Goal: Transaction & Acquisition: Purchase product/service

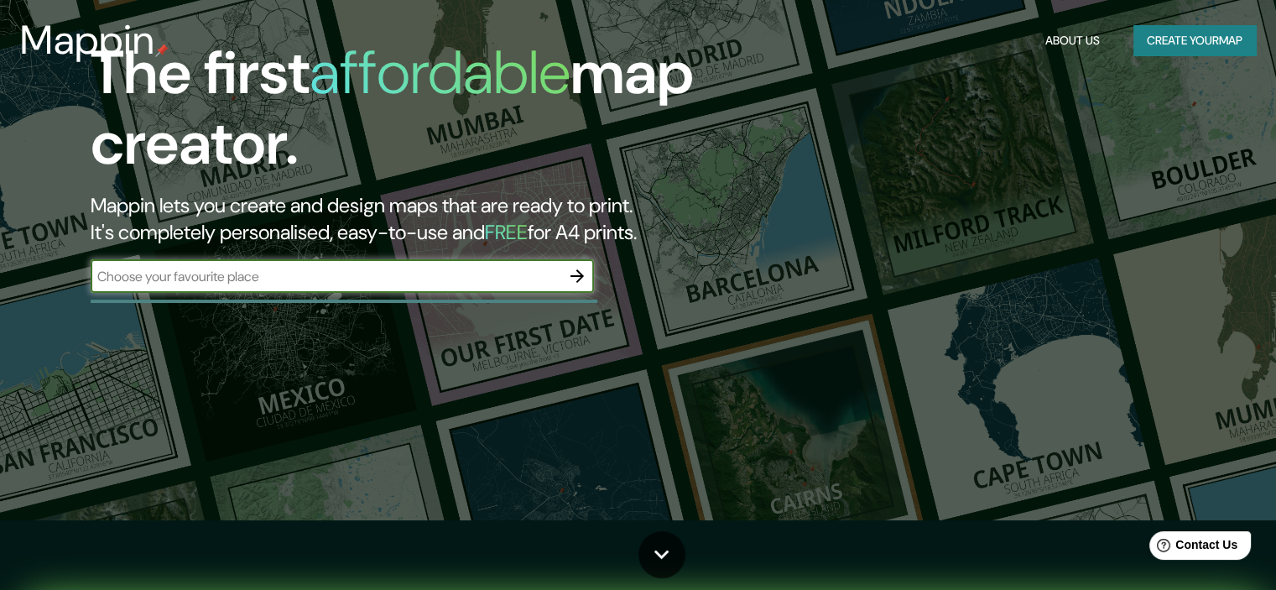
click at [368, 274] on input "text" at bounding box center [326, 276] width 470 height 19
type input "[PERSON_NAME] pereira [GEOGRAPHIC_DATA]"
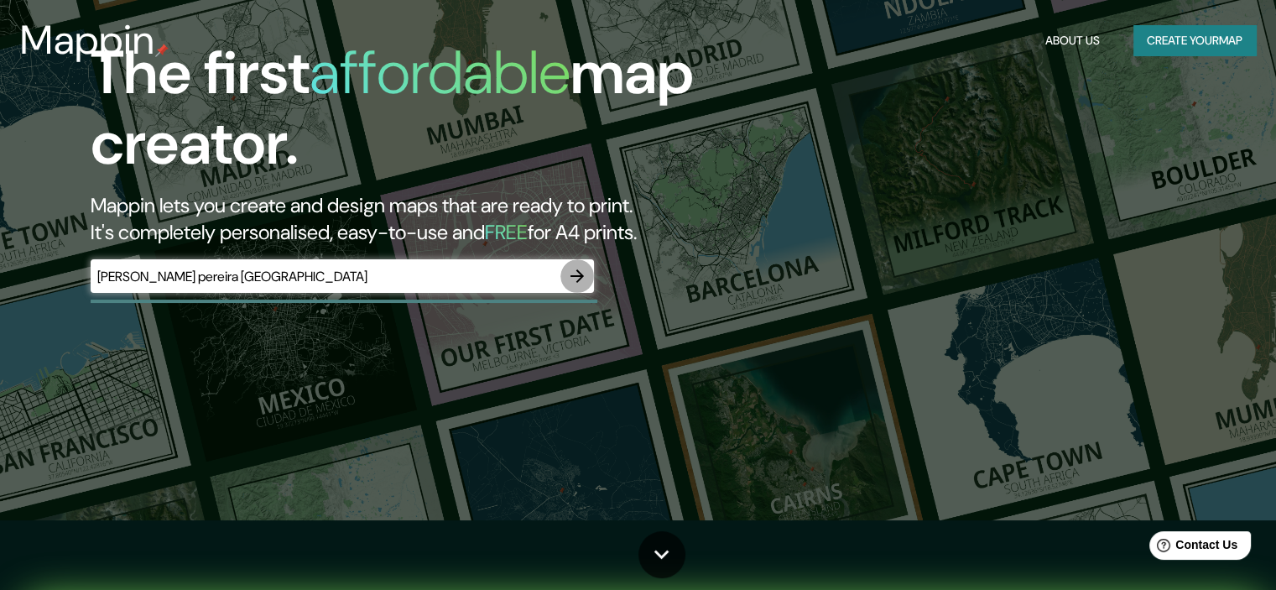
click at [568, 271] on icon "button" at bounding box center [577, 276] width 20 height 20
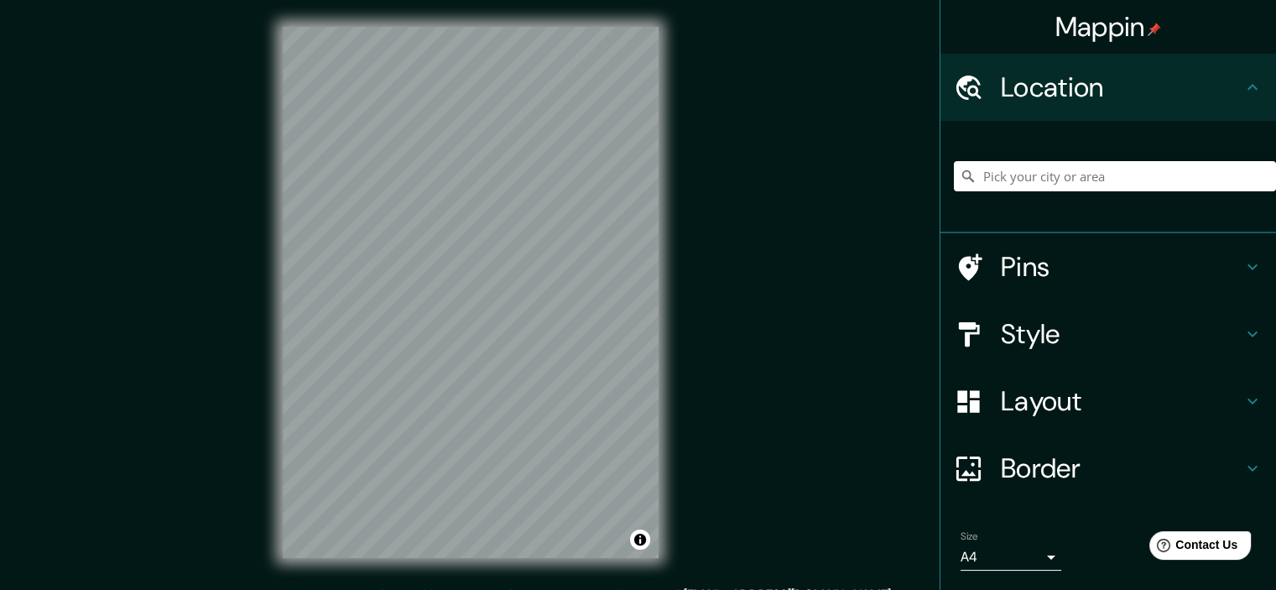
click at [1001, 262] on h4 "Pins" at bounding box center [1122, 267] width 242 height 34
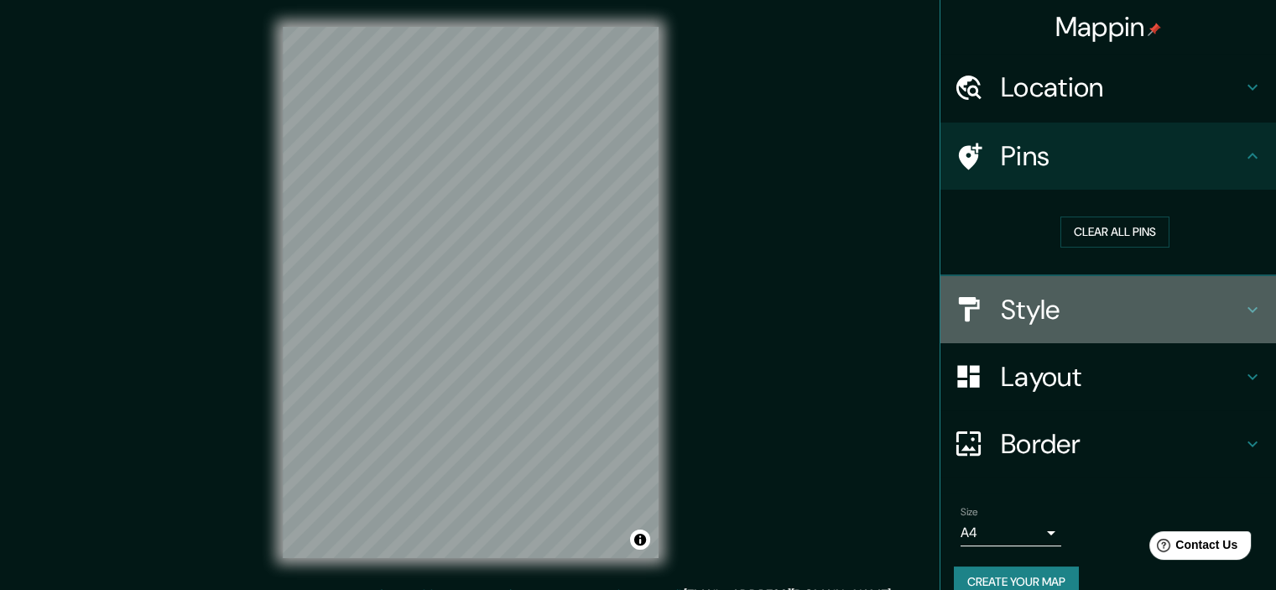
click at [1006, 298] on h4 "Style" at bounding box center [1122, 310] width 242 height 34
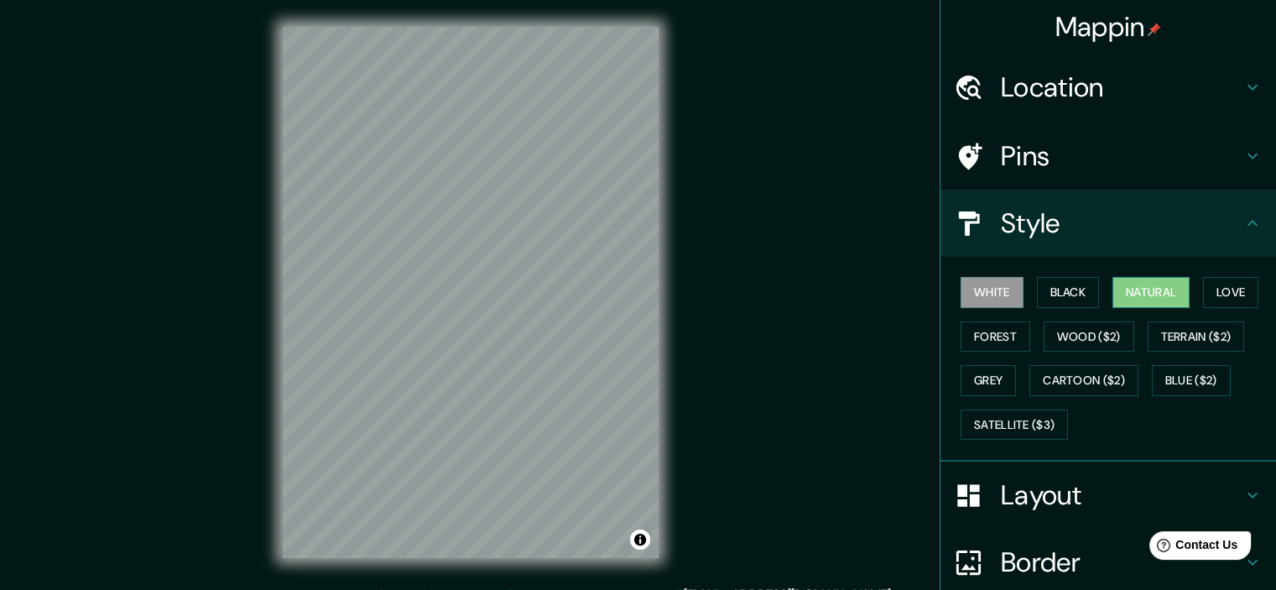
click at [1176, 295] on button "Natural" at bounding box center [1151, 292] width 77 height 31
click at [1087, 378] on button "Cartoon ($2)" at bounding box center [1084, 380] width 109 height 31
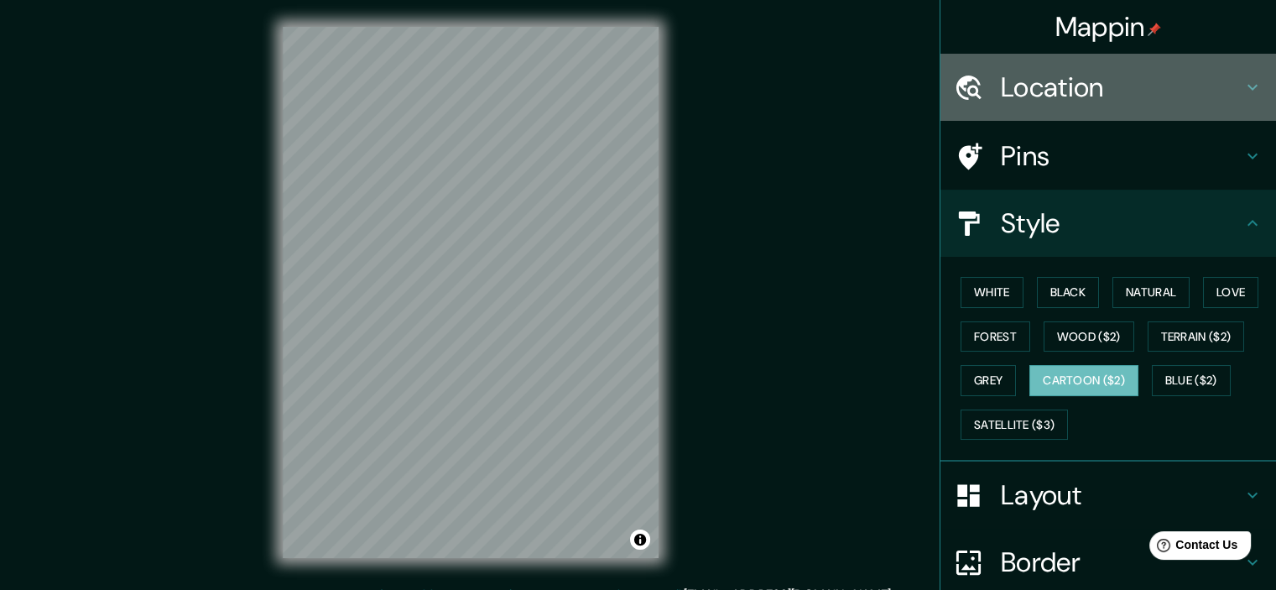
click at [1099, 88] on h4 "Location" at bounding box center [1122, 87] width 242 height 34
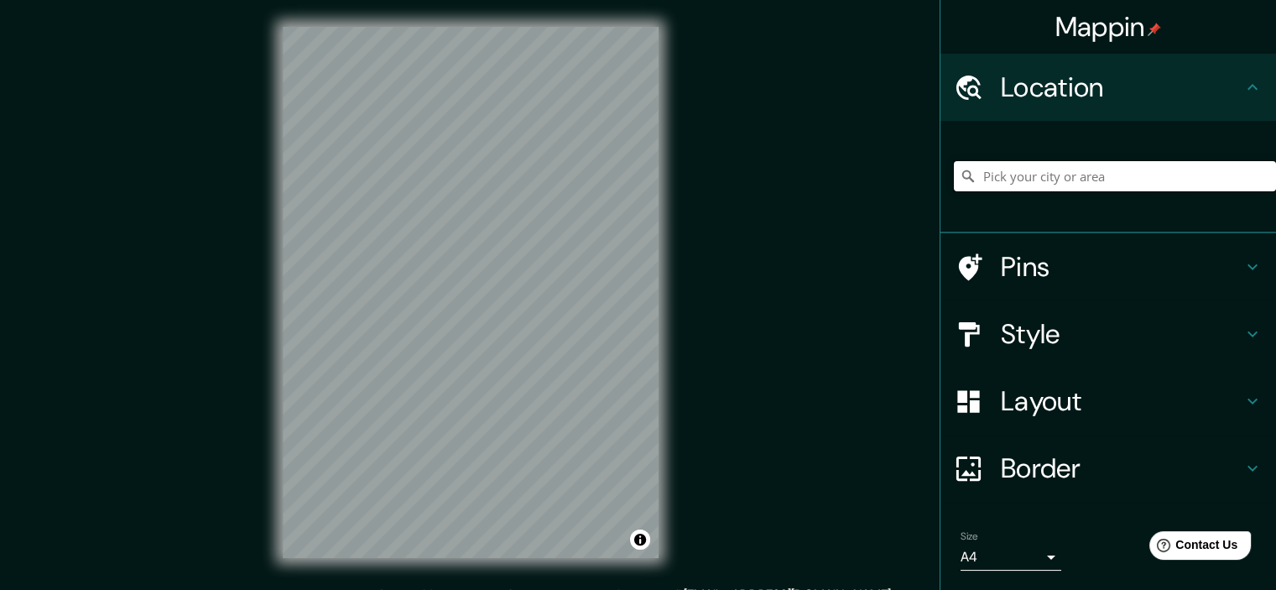
click at [1066, 174] on input "Pick your city or area" at bounding box center [1115, 176] width 322 height 30
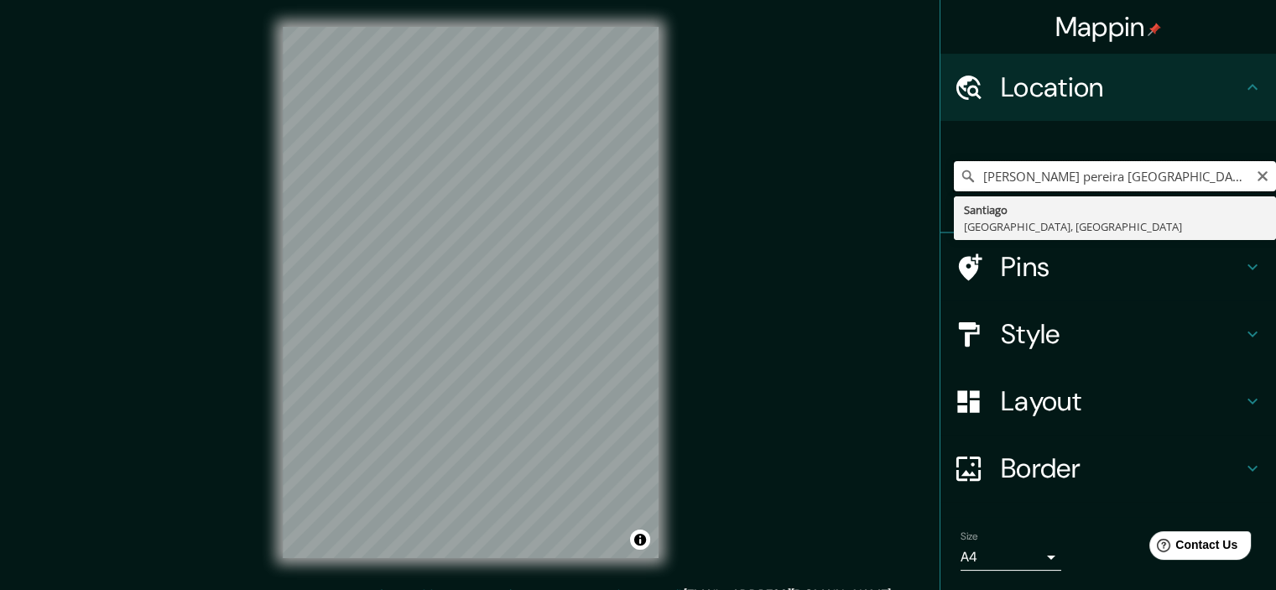
type input "[PERSON_NAME] pereira [GEOGRAPHIC_DATA]"
drag, startPoint x: 1049, startPoint y: 192, endPoint x: 925, endPoint y: 184, distance: 124.5
click at [925, 184] on div "Mappin Location [PERSON_NAME][GEOGRAPHIC_DATA] [GEOGRAPHIC_DATA] [GEOGRAPHIC_DA…" at bounding box center [638, 306] width 1276 height 612
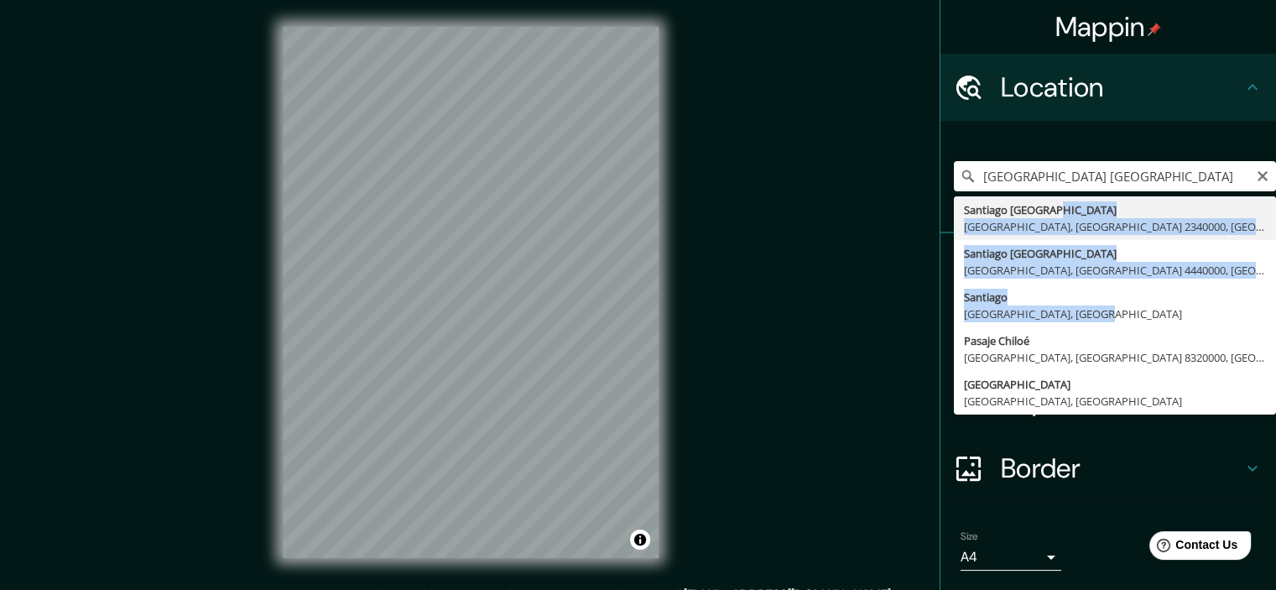
drag, startPoint x: 1080, startPoint y: 320, endPoint x: 1116, endPoint y: 214, distance: 111.7
type input "[GEOGRAPHIC_DATA], [GEOGRAPHIC_DATA], [GEOGRAPHIC_DATA] 2340000, [GEOGRAPHIC_DA…"
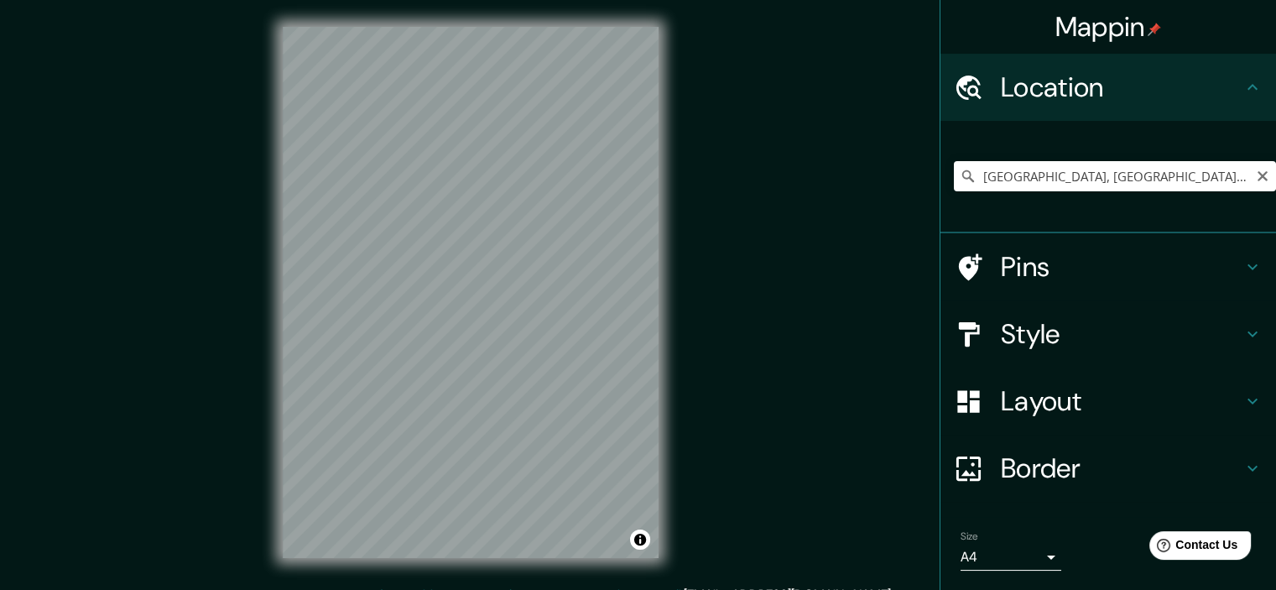
click at [1014, 319] on h4 "Style" at bounding box center [1122, 334] width 242 height 34
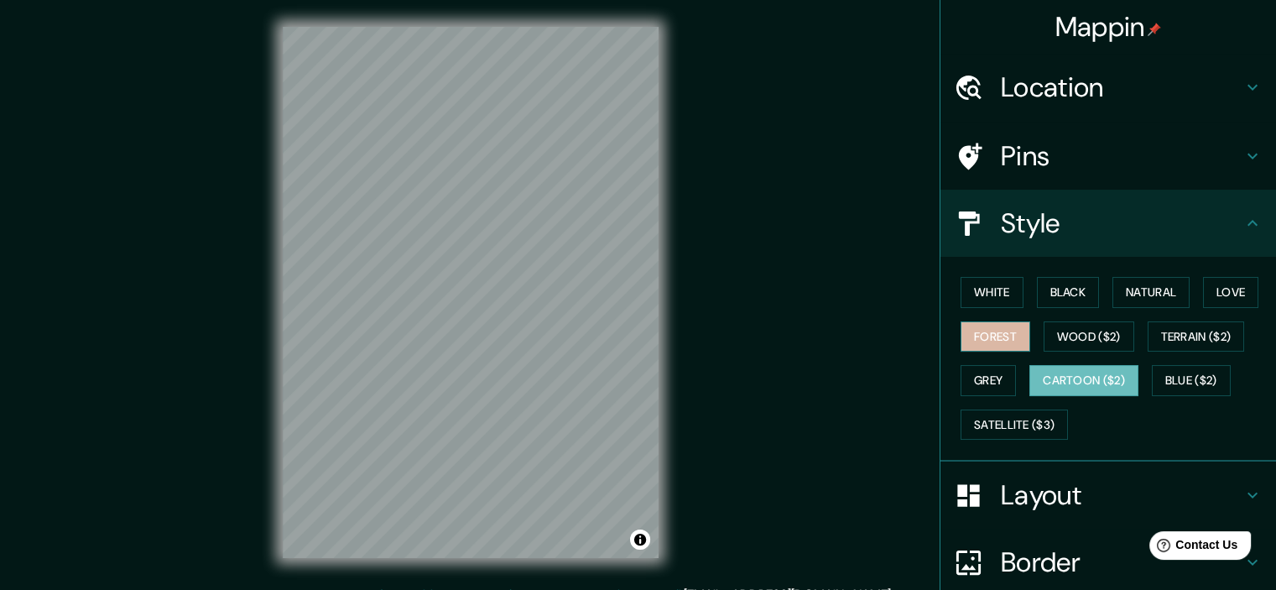
click at [989, 331] on button "Forest" at bounding box center [996, 336] width 70 height 31
click at [990, 367] on button "Grey" at bounding box center [988, 380] width 55 height 31
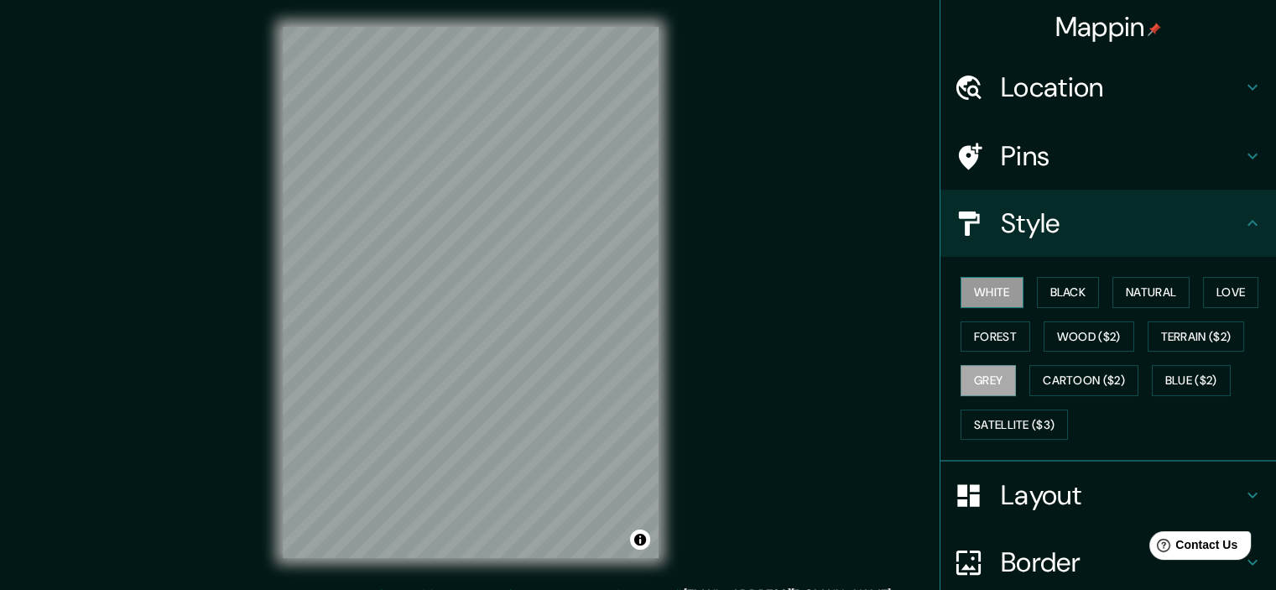
click at [990, 296] on button "White" at bounding box center [992, 292] width 63 height 31
click at [1067, 301] on button "Black" at bounding box center [1068, 292] width 63 height 31
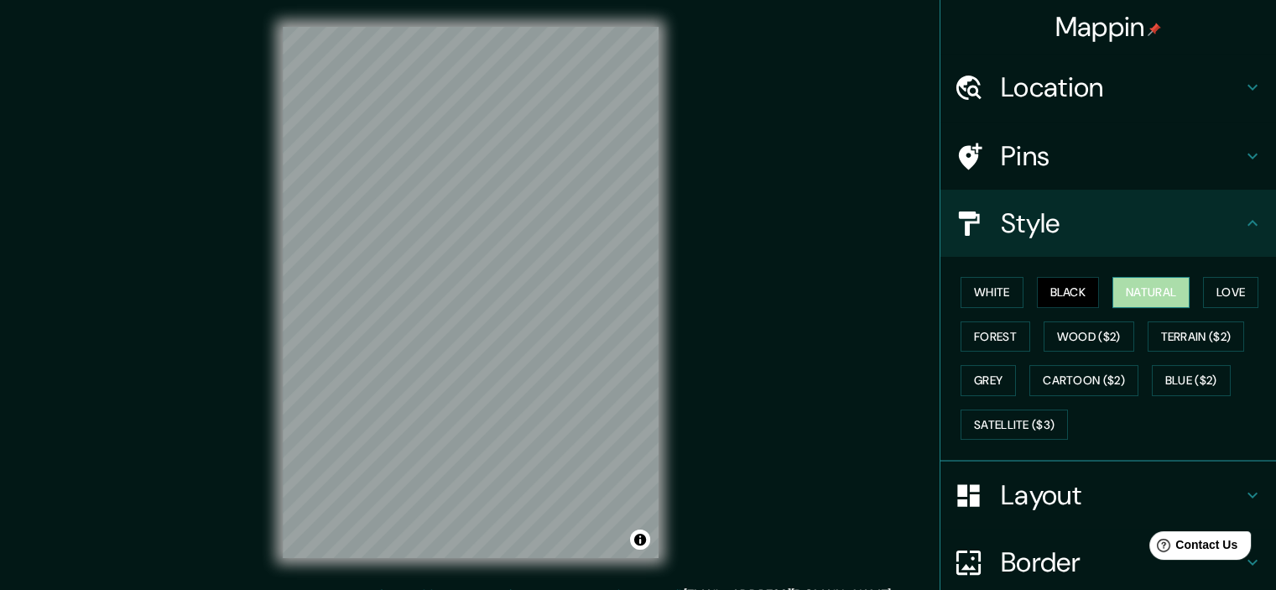
click at [1174, 287] on button "Natural" at bounding box center [1151, 292] width 77 height 31
click at [981, 381] on button "Grey" at bounding box center [988, 380] width 55 height 31
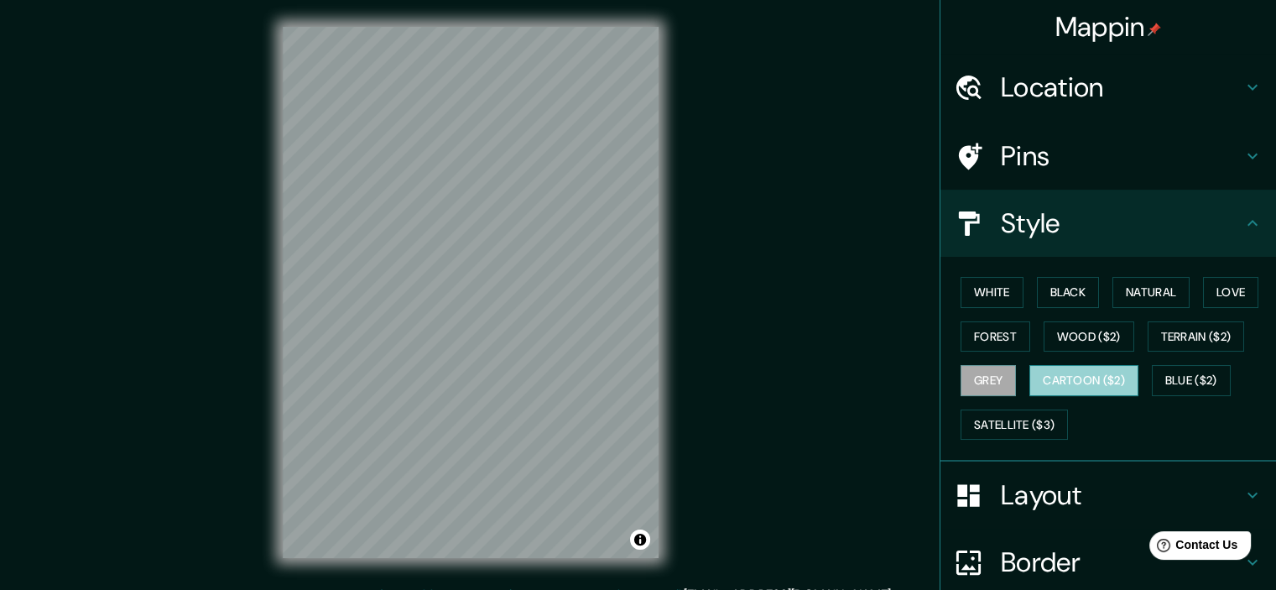
click at [1055, 373] on button "Cartoon ($2)" at bounding box center [1084, 380] width 109 height 31
click at [1064, 158] on h4 "Pins" at bounding box center [1122, 156] width 242 height 34
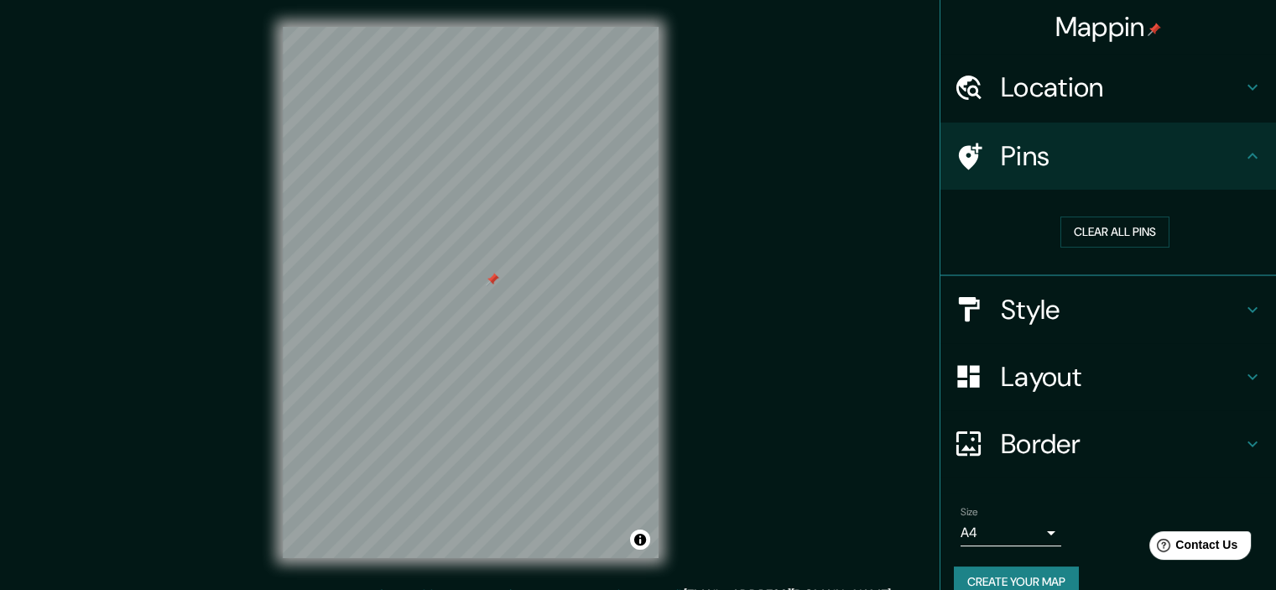
click at [1064, 158] on h4 "Pins" at bounding box center [1122, 156] width 242 height 34
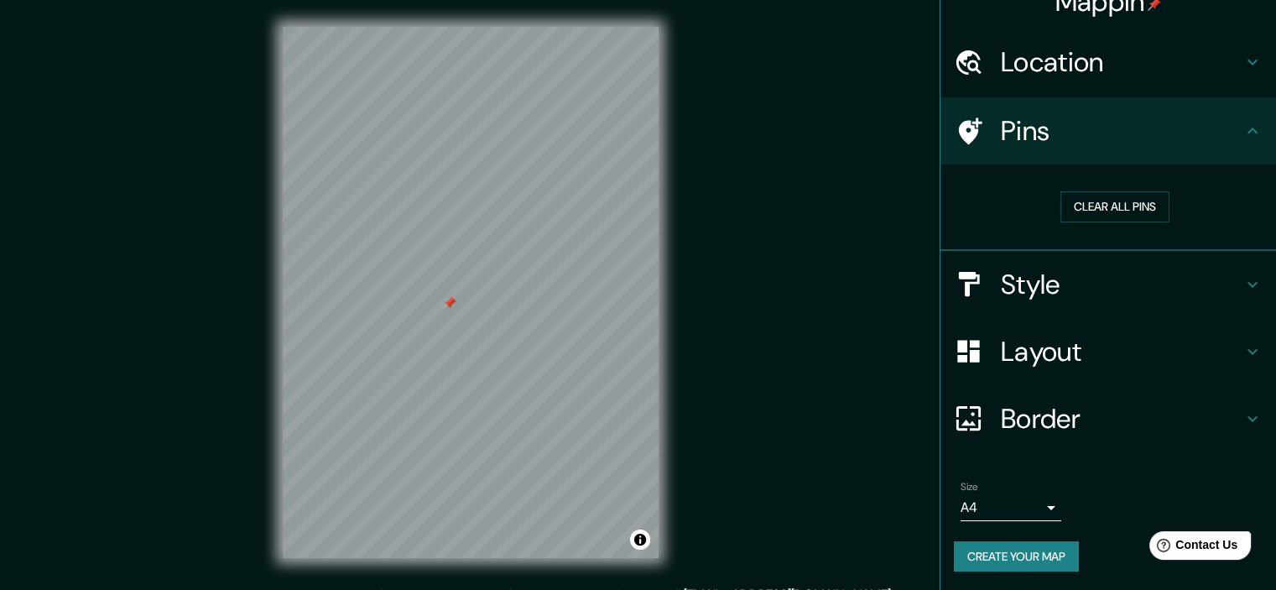
click at [1055, 268] on h4 "Style" at bounding box center [1122, 285] width 242 height 34
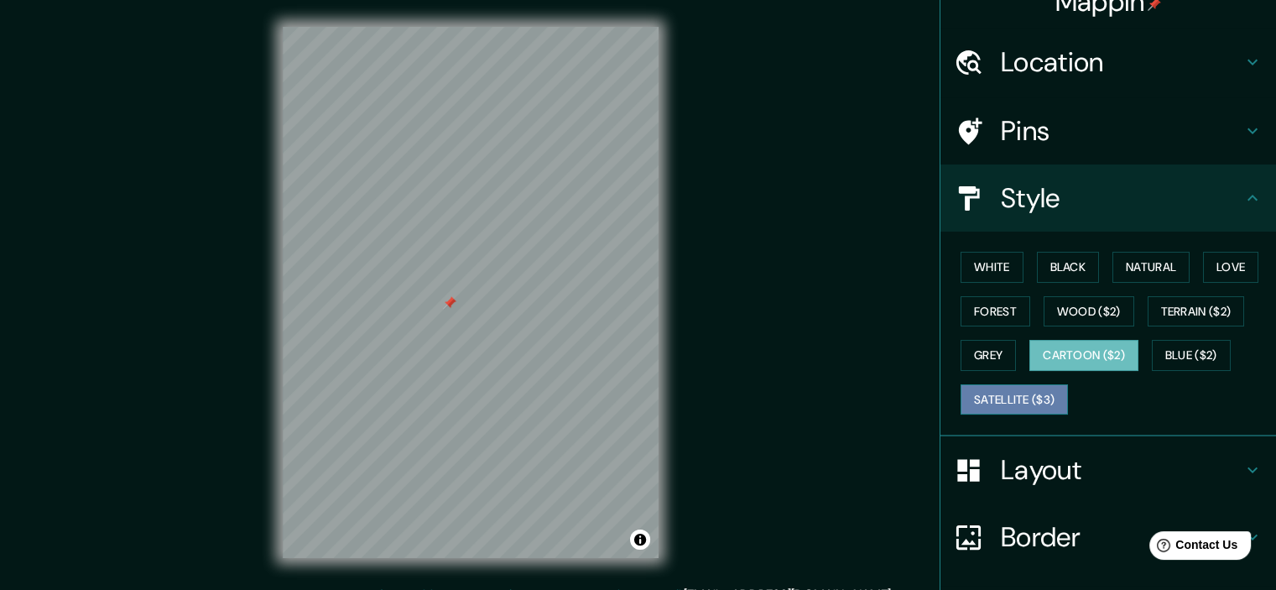
click at [983, 394] on button "Satellite ($3)" at bounding box center [1014, 399] width 107 height 31
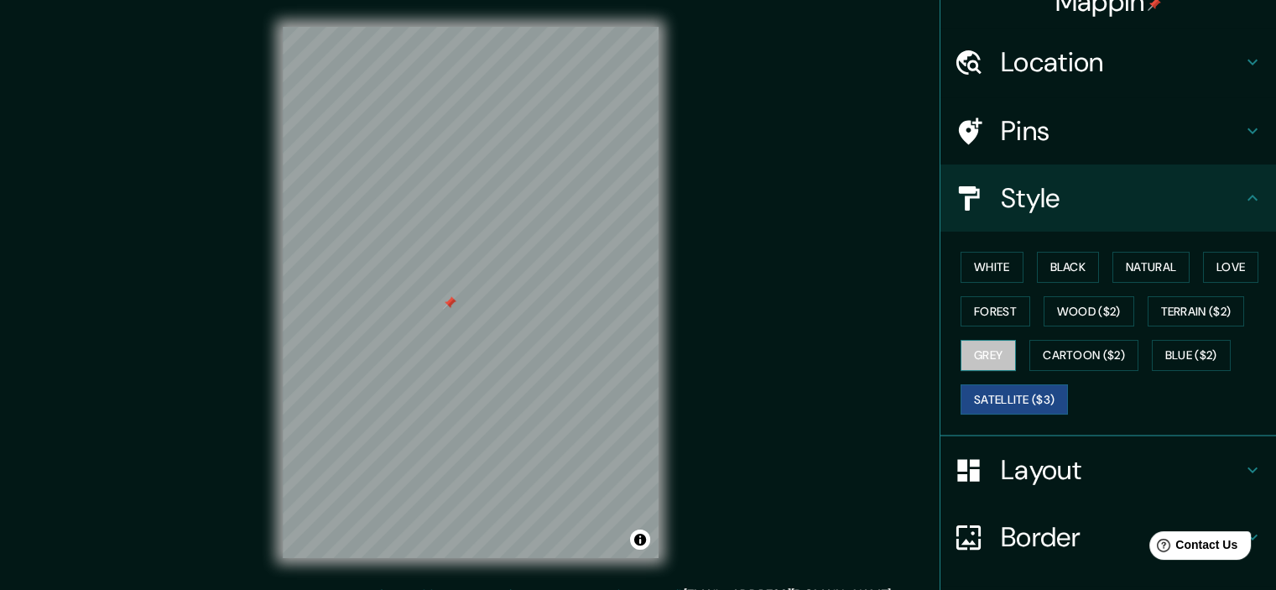
click at [978, 354] on button "Grey" at bounding box center [988, 355] width 55 height 31
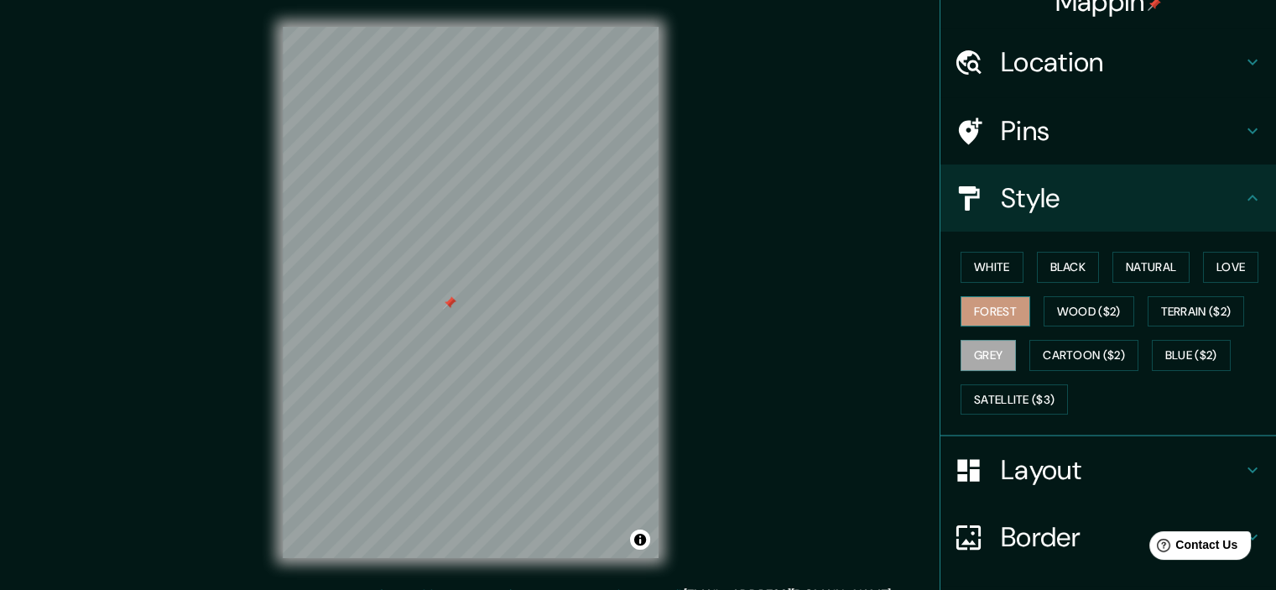
click at [987, 300] on button "Forest" at bounding box center [996, 311] width 70 height 31
click at [981, 261] on button "White" at bounding box center [992, 267] width 63 height 31
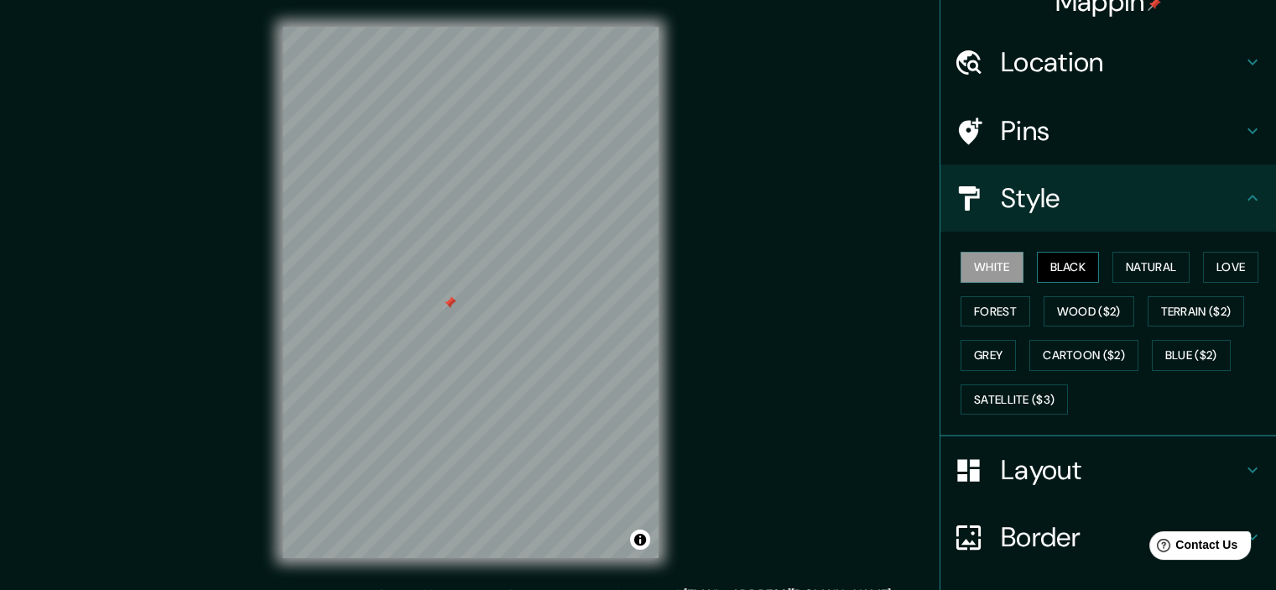
click at [1038, 253] on button "Black" at bounding box center [1068, 267] width 63 height 31
click at [1138, 260] on button "Natural" at bounding box center [1151, 267] width 77 height 31
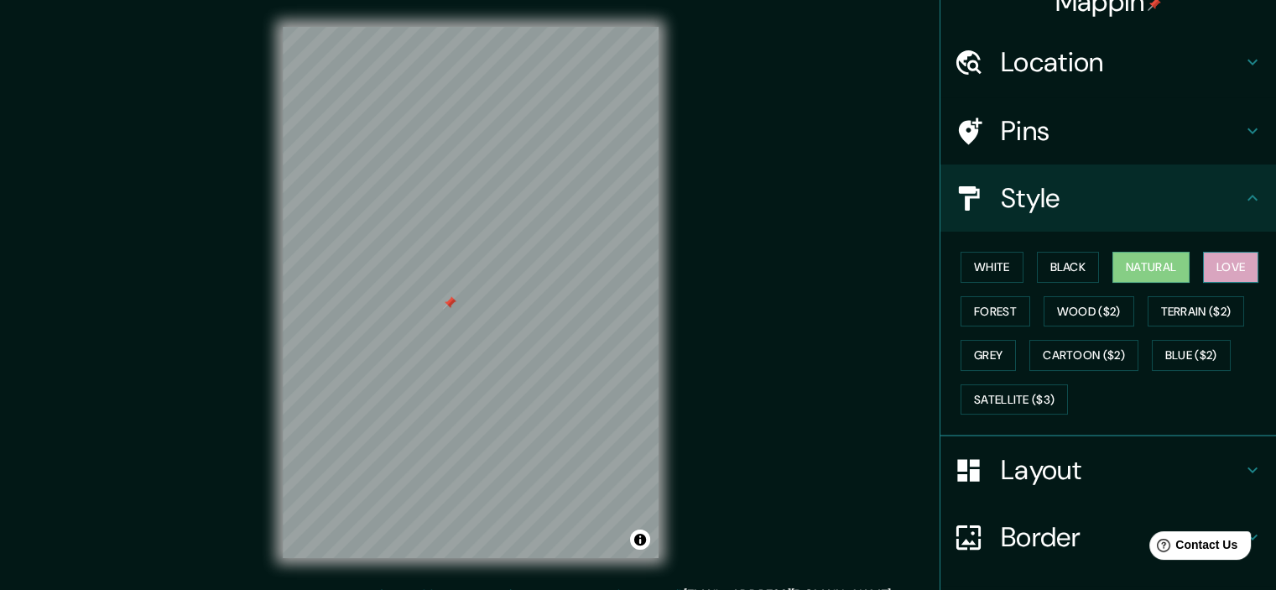
click at [1226, 259] on button "Love" at bounding box center [1230, 267] width 55 height 31
click at [988, 347] on button "Grey" at bounding box center [988, 355] width 55 height 31
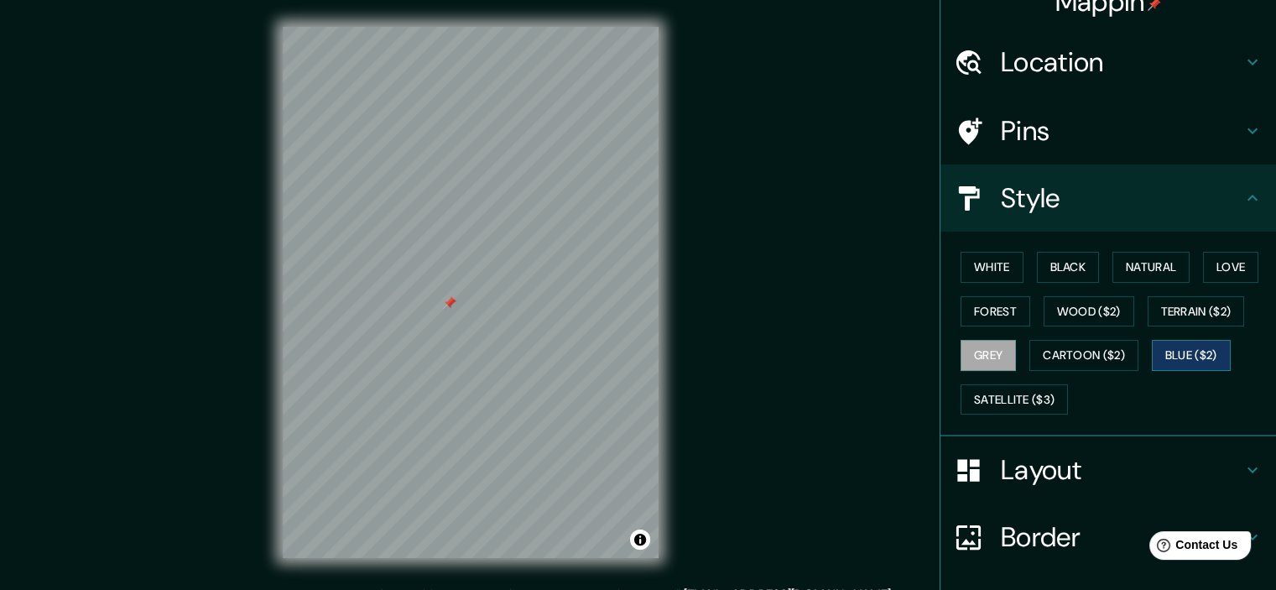
click at [1181, 347] on button "Blue ($2)" at bounding box center [1191, 355] width 79 height 31
click at [1171, 310] on button "Terrain ($2)" at bounding box center [1196, 311] width 97 height 31
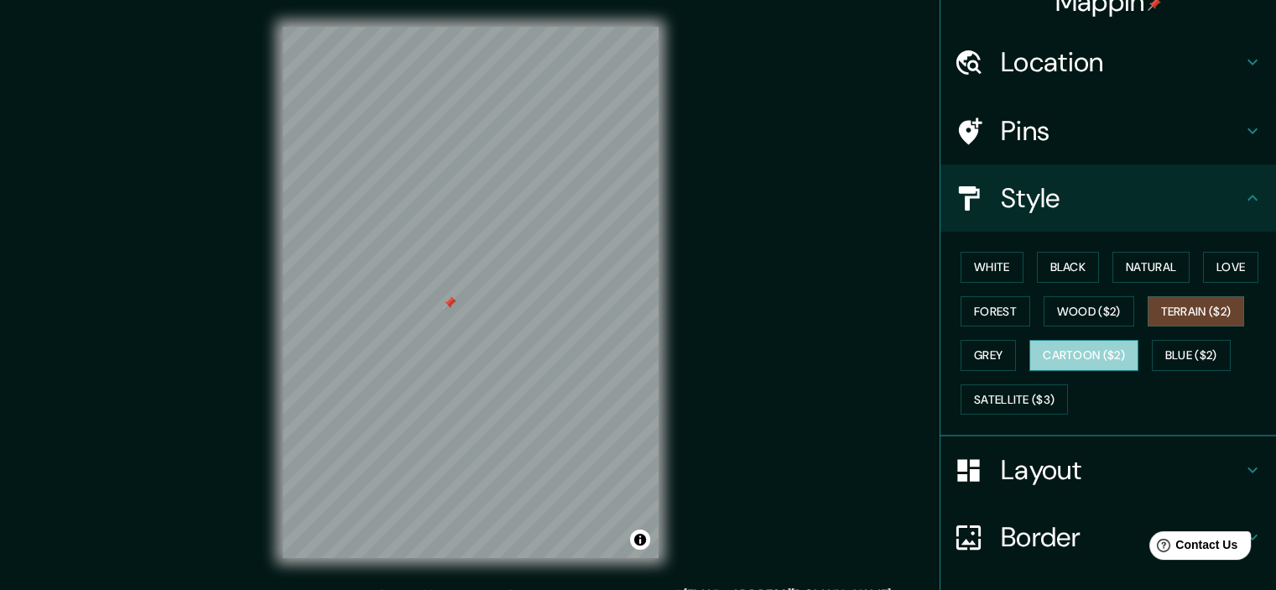
click at [1108, 363] on button "Cartoon ($2)" at bounding box center [1084, 355] width 109 height 31
click at [1169, 325] on button "Terrain ($2)" at bounding box center [1196, 311] width 97 height 31
click at [488, 327] on div at bounding box center [487, 326] width 13 height 13
click at [1081, 348] on button "Cartoon ($2)" at bounding box center [1084, 355] width 109 height 31
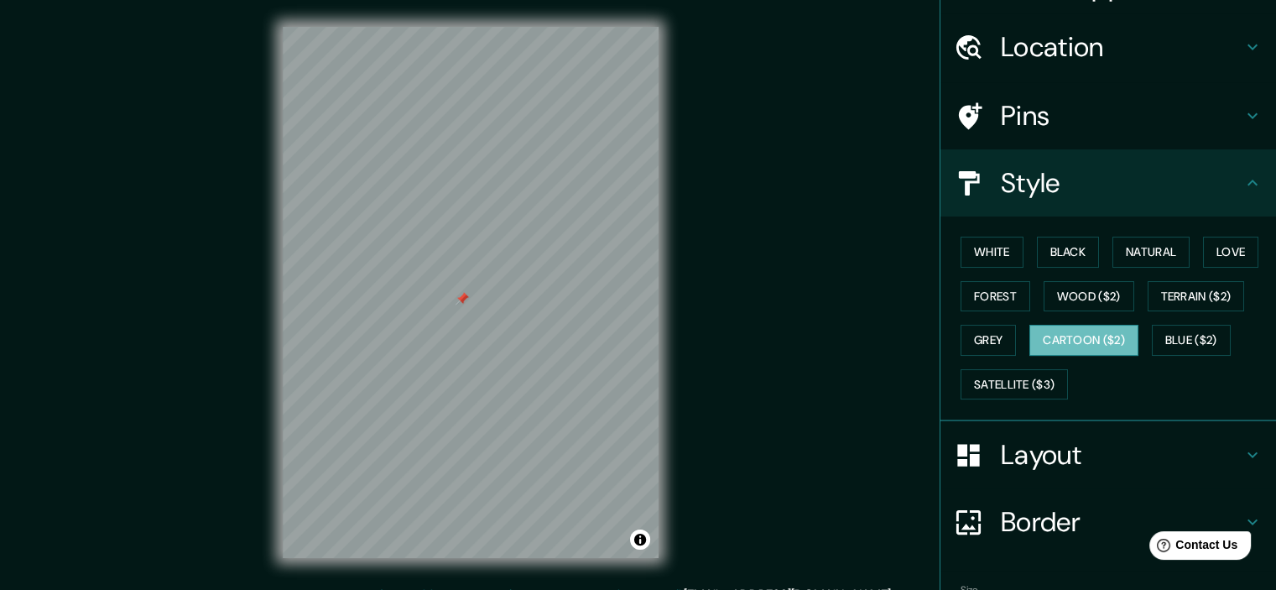
scroll to position [42, 0]
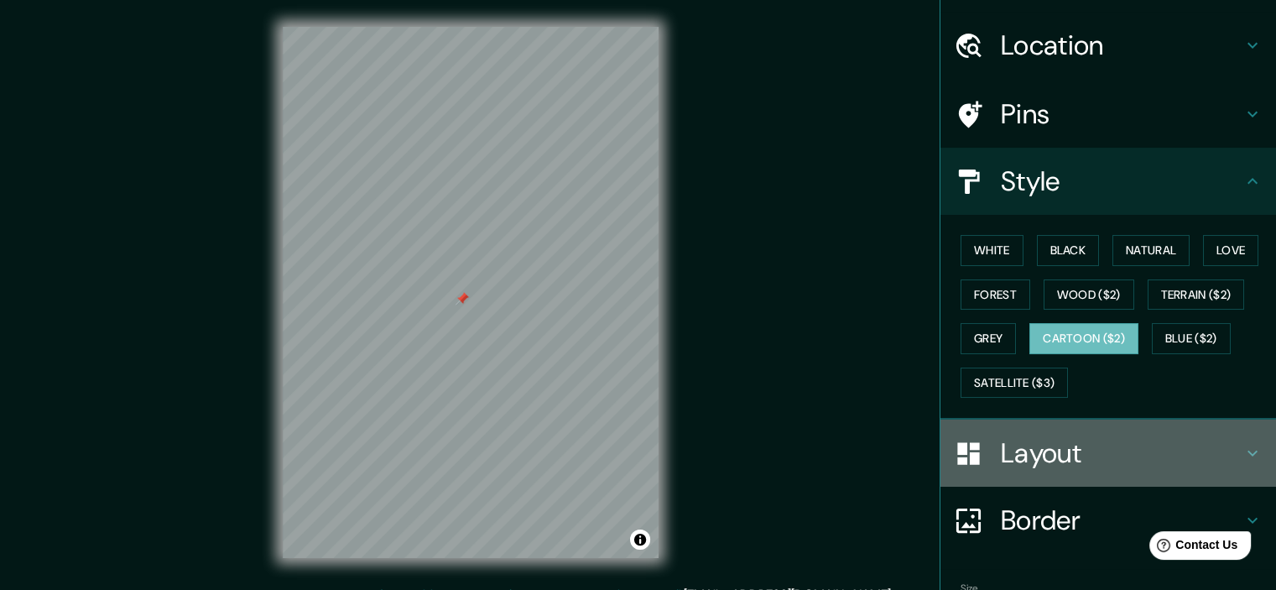
click at [1017, 446] on h4 "Layout" at bounding box center [1122, 453] width 242 height 34
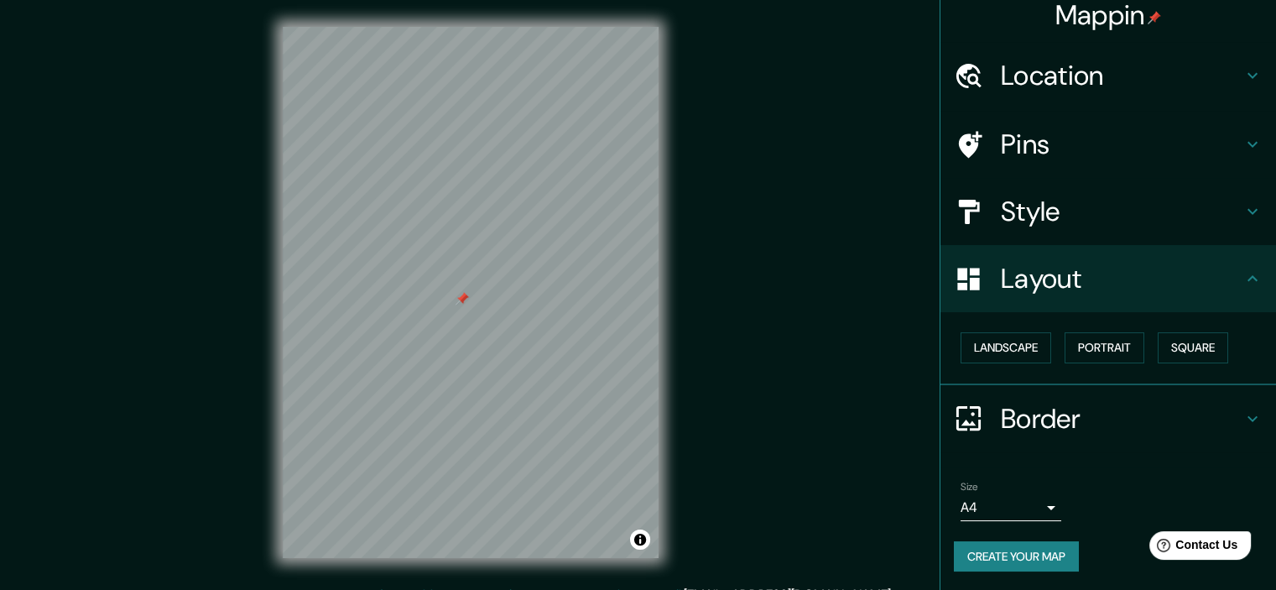
scroll to position [21, 0]
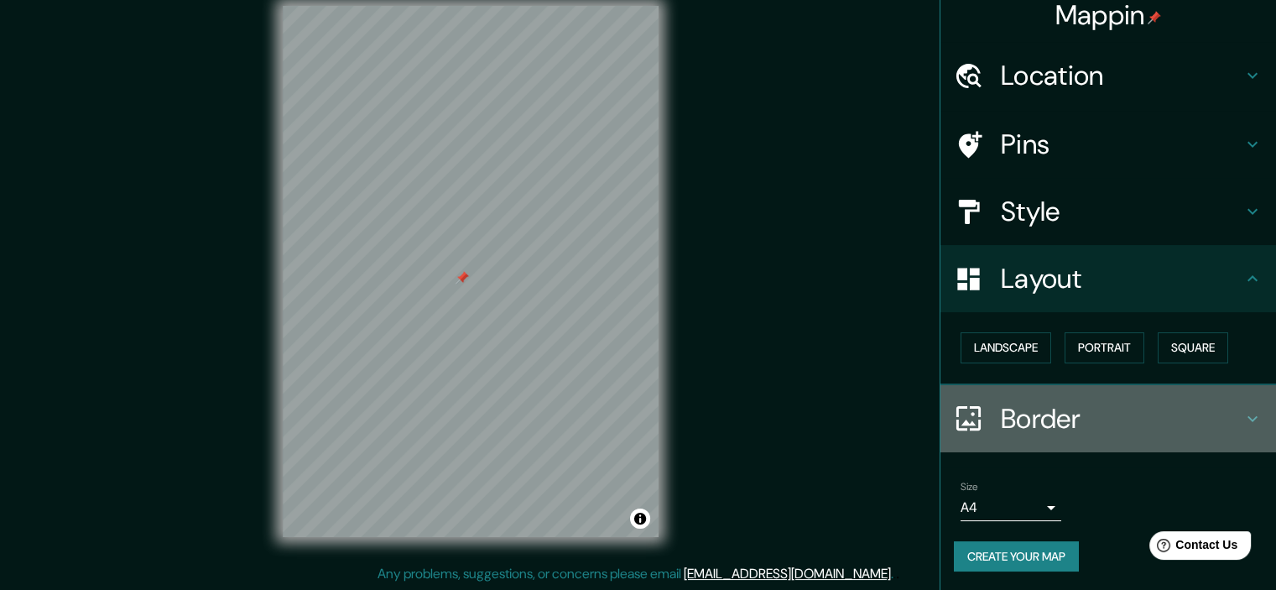
click at [1049, 419] on h4 "Border" at bounding box center [1122, 419] width 242 height 34
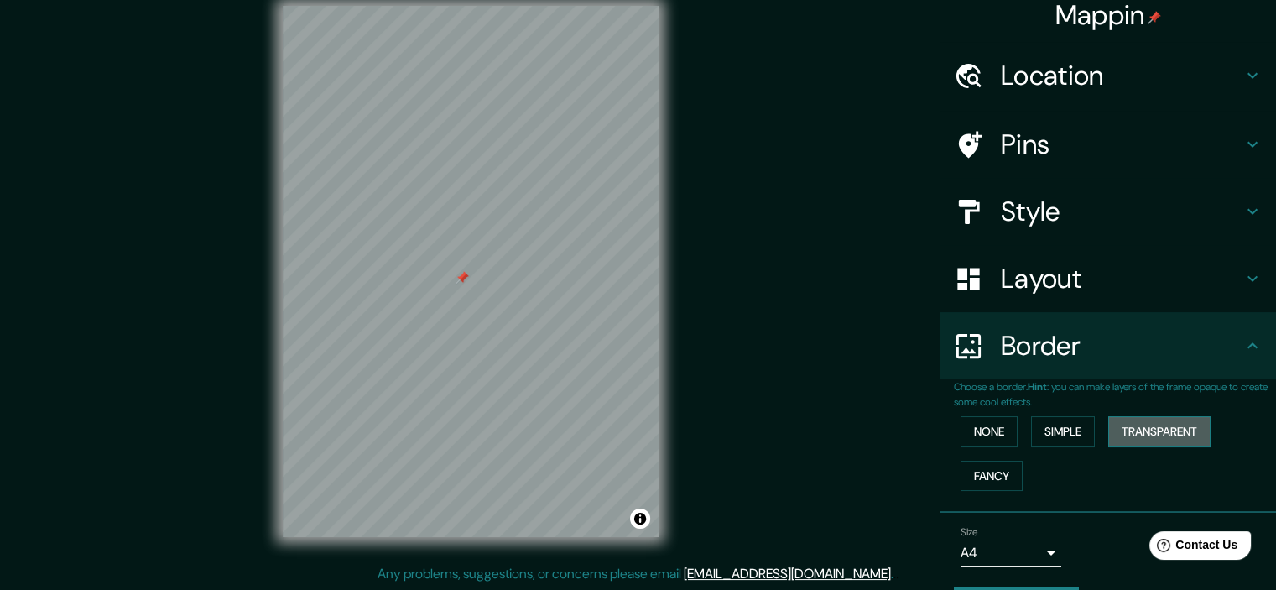
click at [1141, 424] on button "Transparent" at bounding box center [1159, 431] width 102 height 31
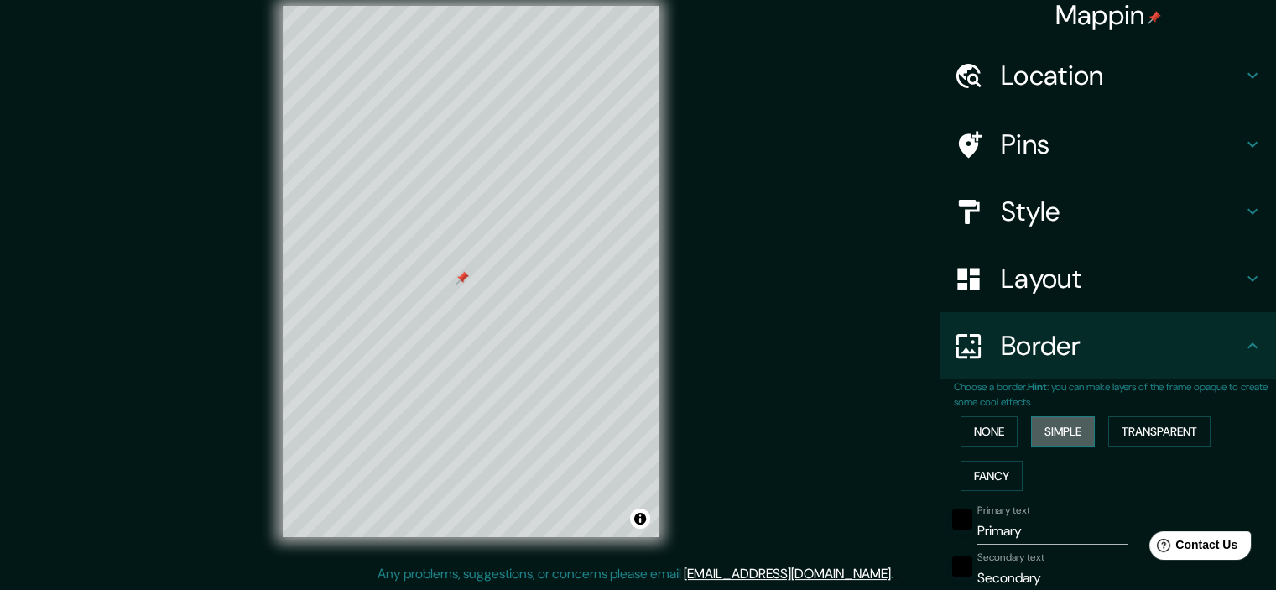
click at [1067, 427] on button "Simple" at bounding box center [1063, 431] width 64 height 31
click at [984, 431] on button "None" at bounding box center [989, 431] width 57 height 31
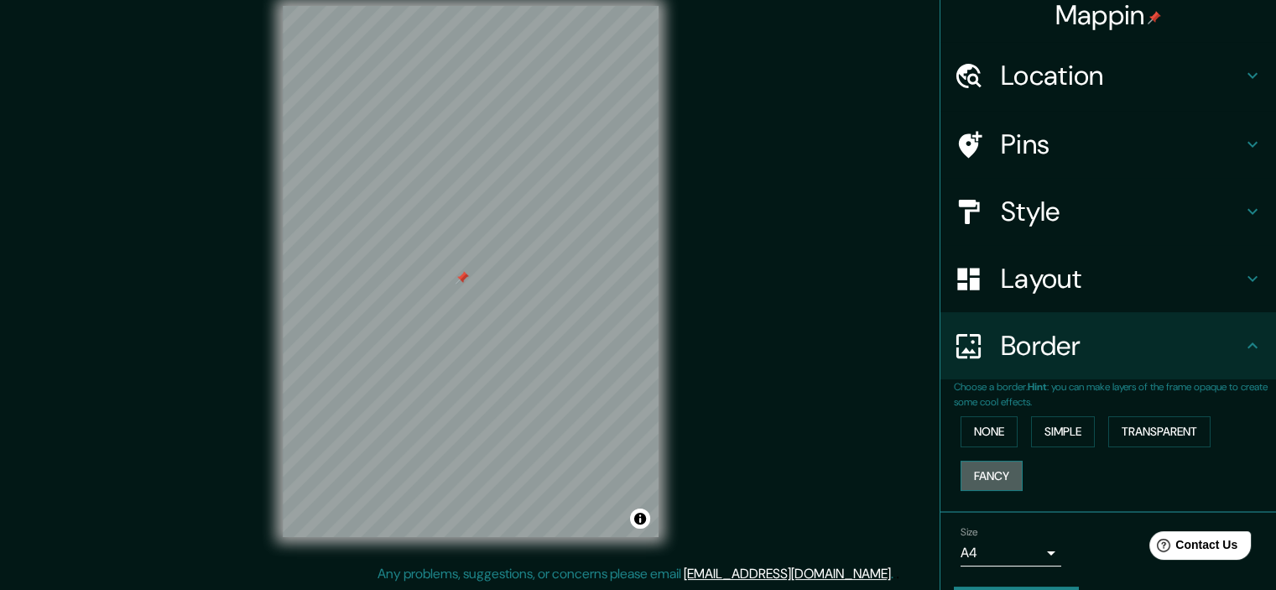
click at [983, 467] on button "Fancy" at bounding box center [992, 476] width 62 height 31
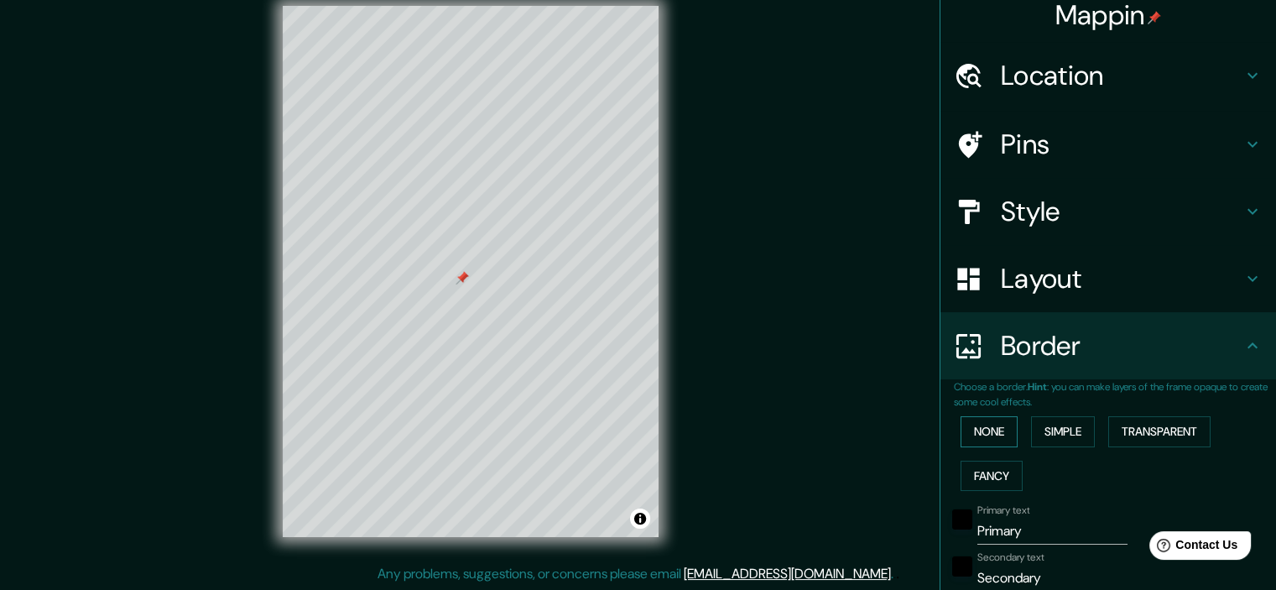
click at [973, 439] on button "None" at bounding box center [989, 431] width 57 height 31
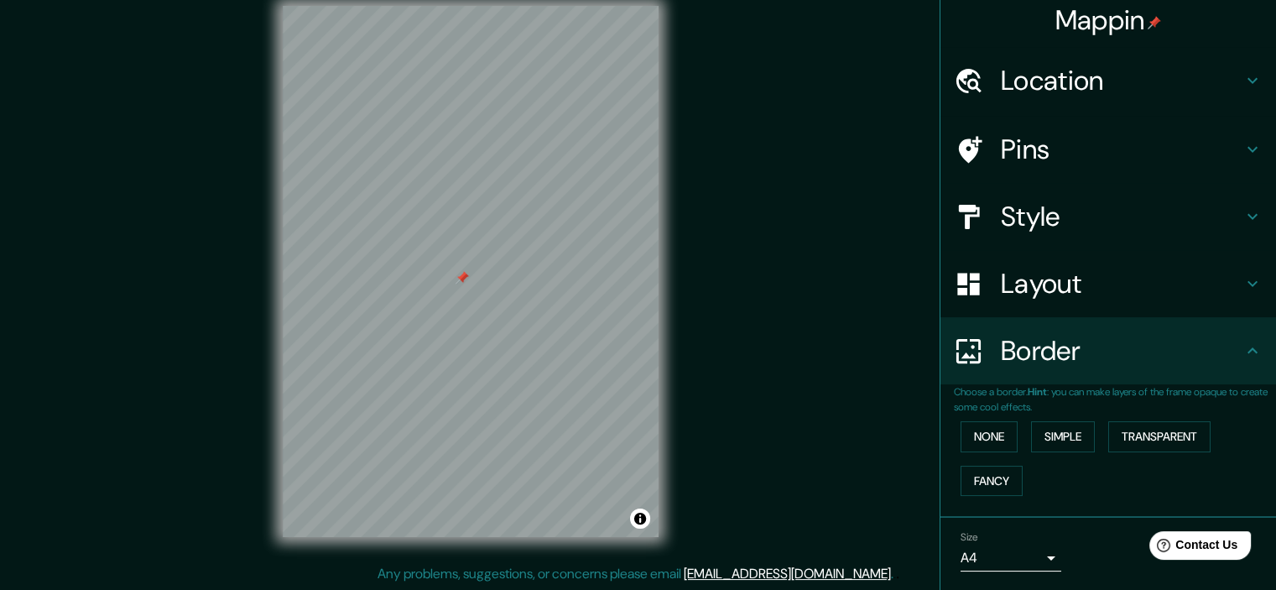
scroll to position [0, 0]
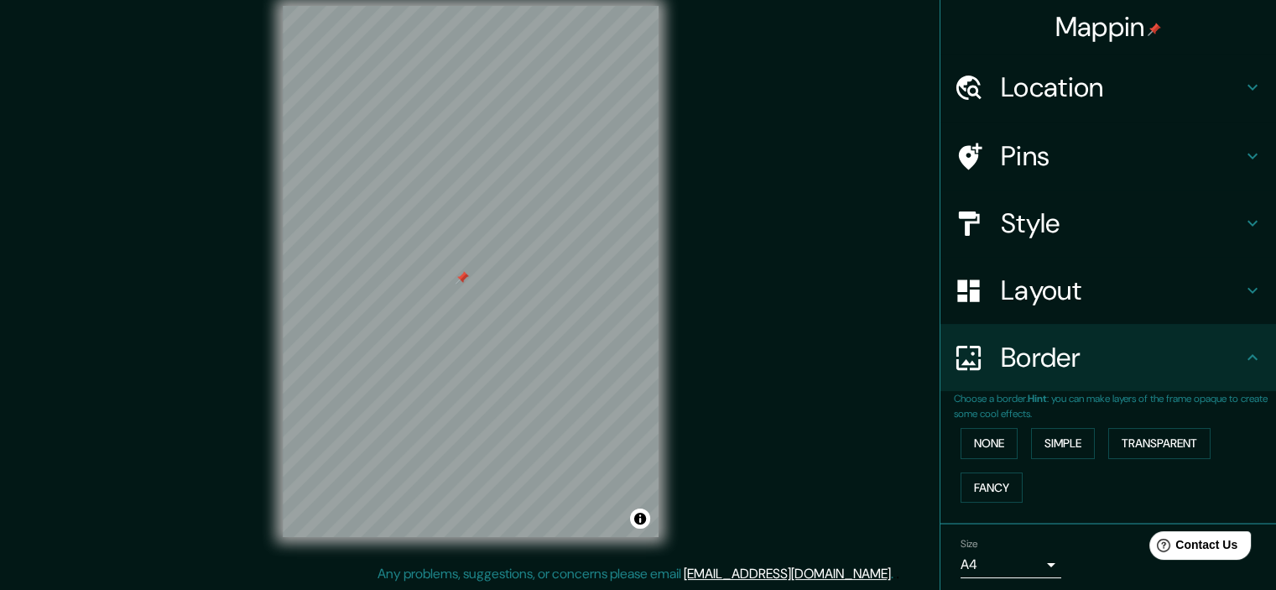
click at [1094, 295] on h4 "Layout" at bounding box center [1122, 291] width 242 height 34
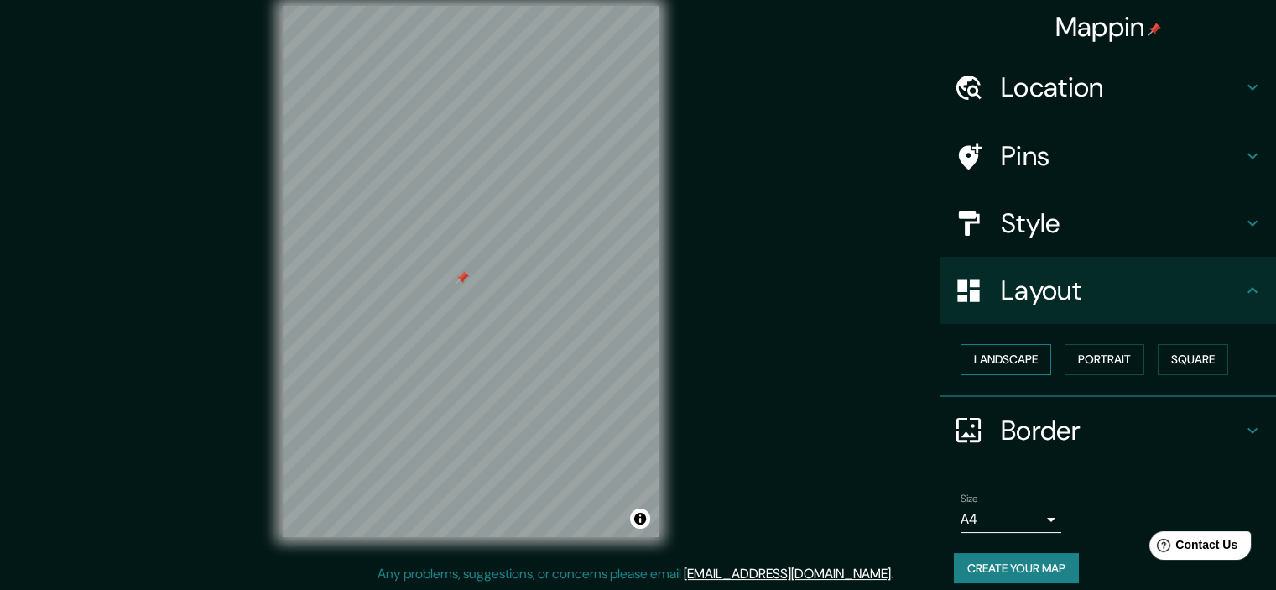
click at [1027, 357] on button "Landscape" at bounding box center [1006, 359] width 91 height 31
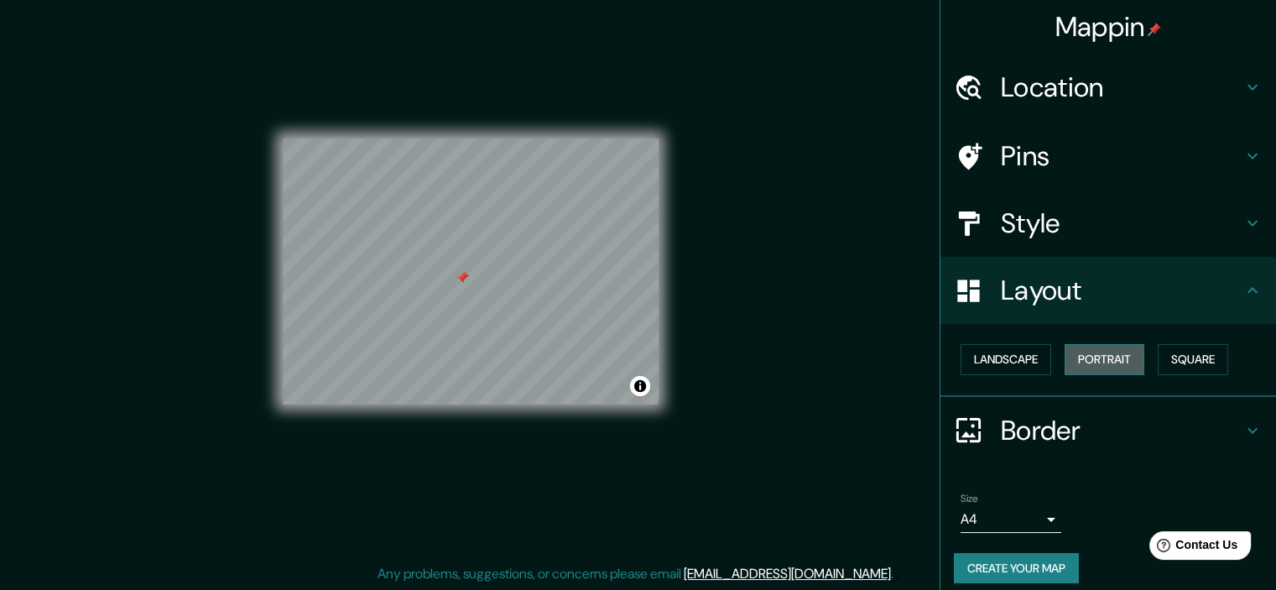
click at [1087, 360] on button "Portrait" at bounding box center [1105, 359] width 80 height 31
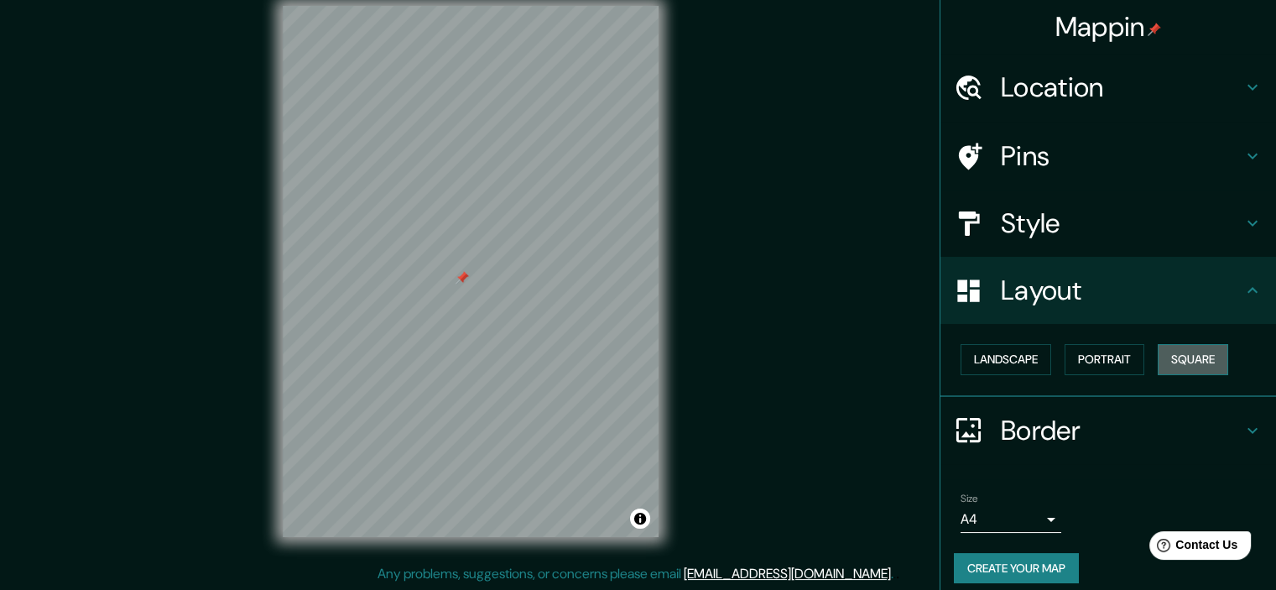
click at [1165, 355] on button "Square" at bounding box center [1193, 359] width 70 height 31
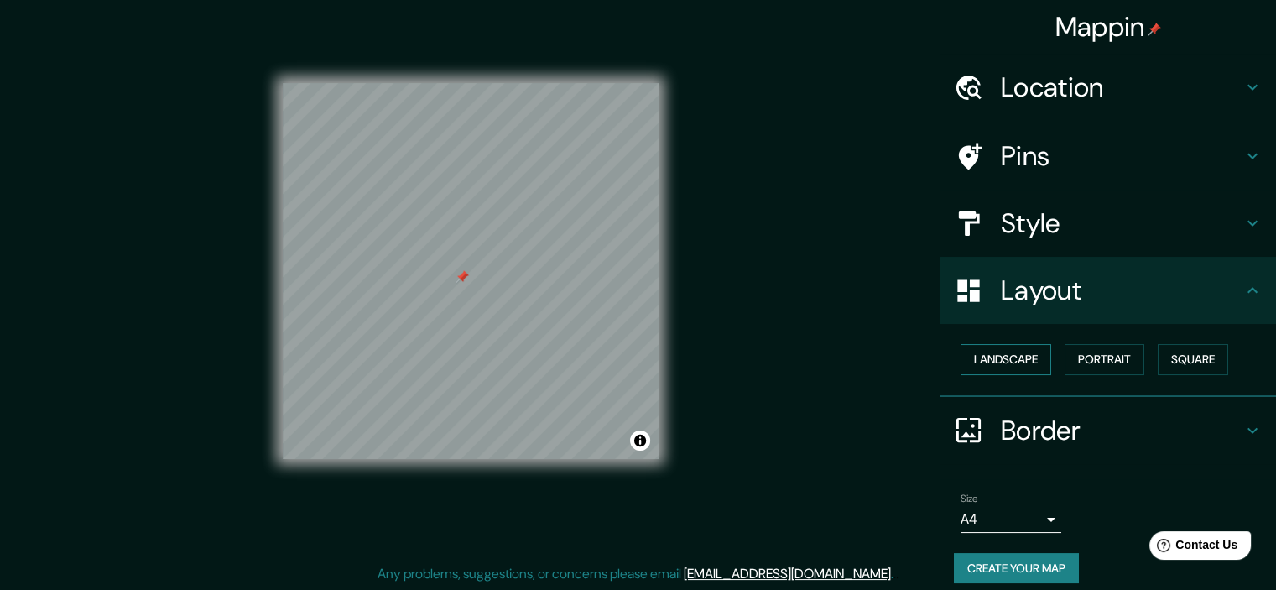
click at [1014, 357] on button "Landscape" at bounding box center [1006, 359] width 91 height 31
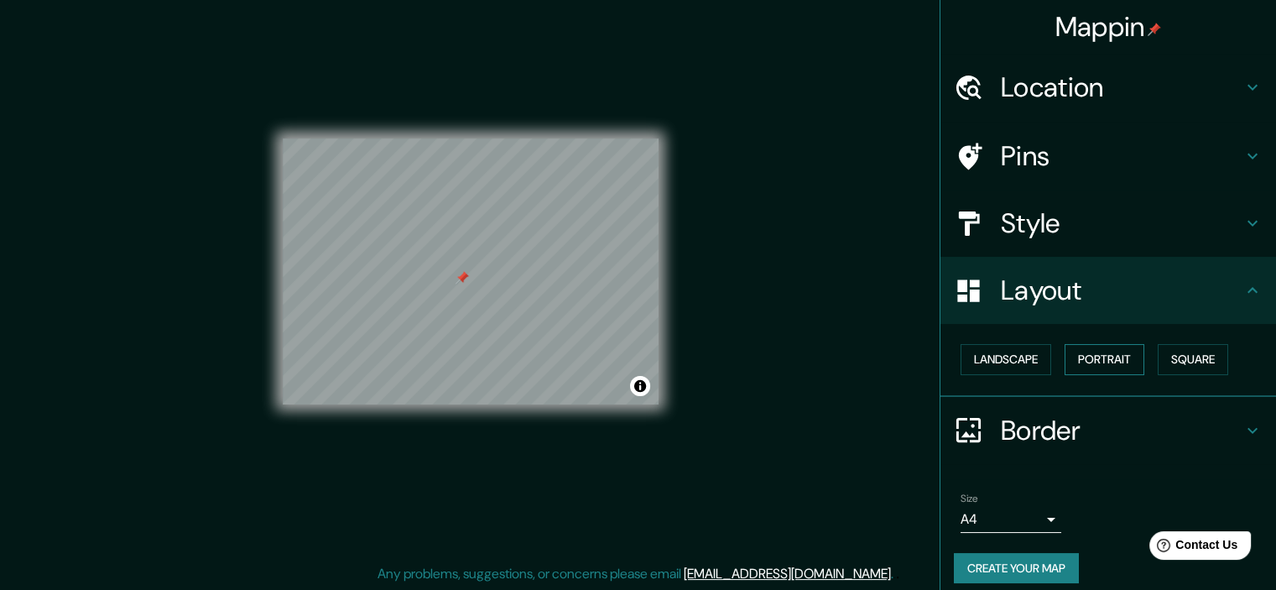
click at [1081, 355] on button "Portrait" at bounding box center [1105, 359] width 80 height 31
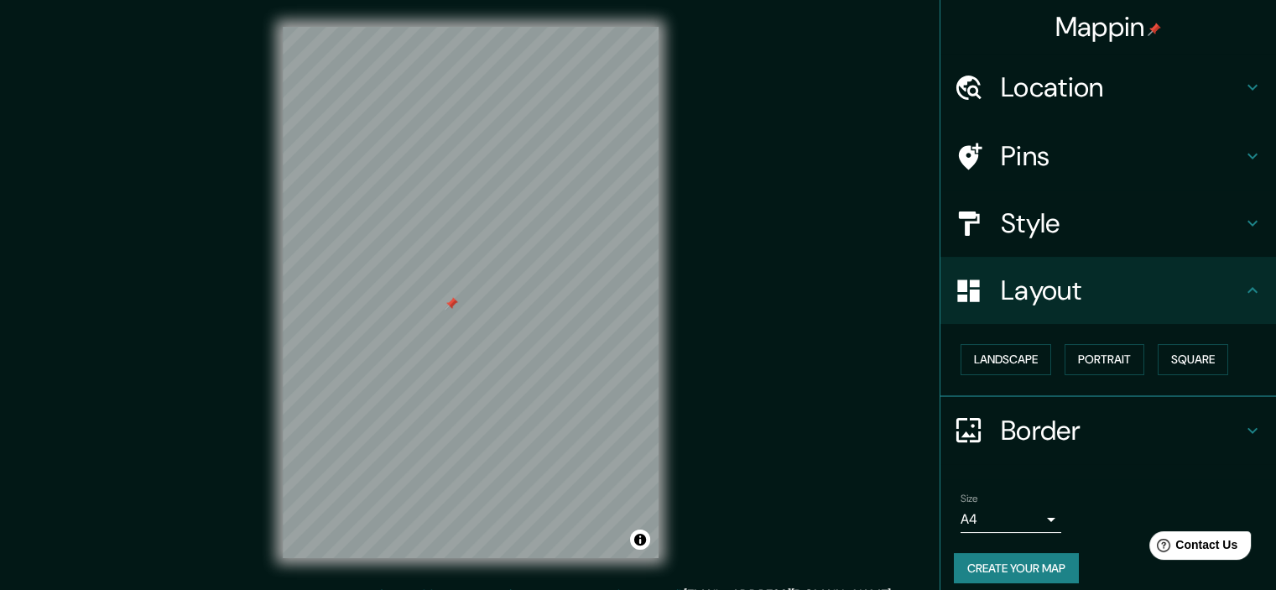
click at [721, 325] on div "Mappin Location [GEOGRAPHIC_DATA], [GEOGRAPHIC_DATA], [GEOGRAPHIC_DATA] 2340000…" at bounding box center [638, 306] width 1276 height 612
click at [1046, 87] on h4 "Location" at bounding box center [1122, 87] width 242 height 34
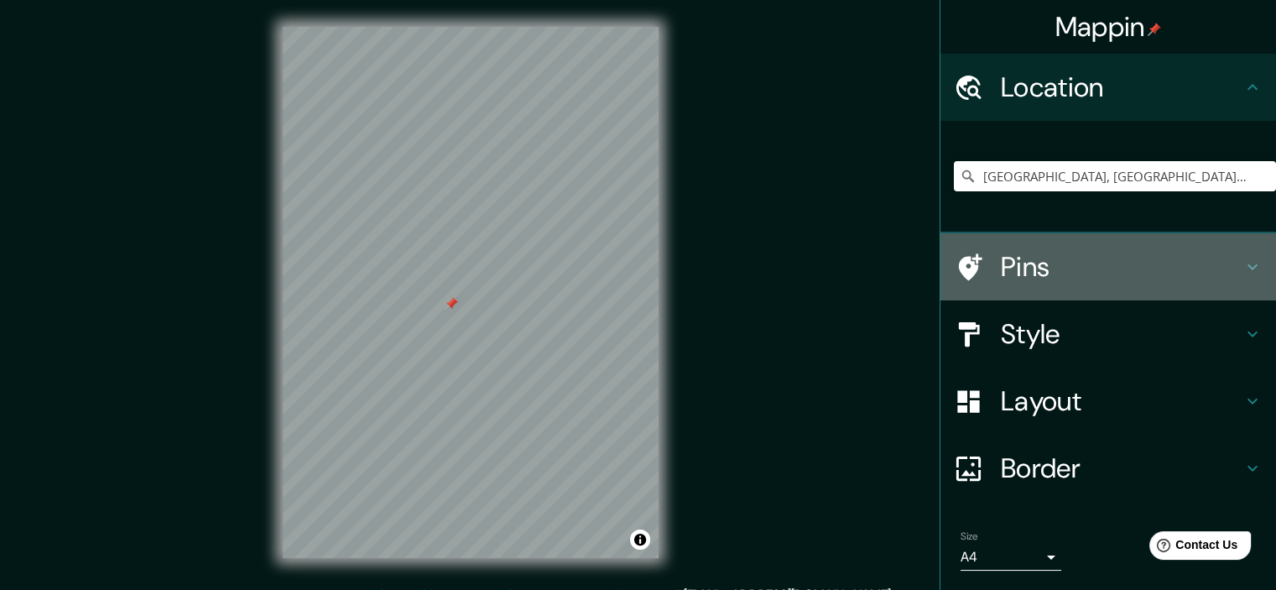
click at [1010, 268] on h4 "Pins" at bounding box center [1122, 267] width 242 height 34
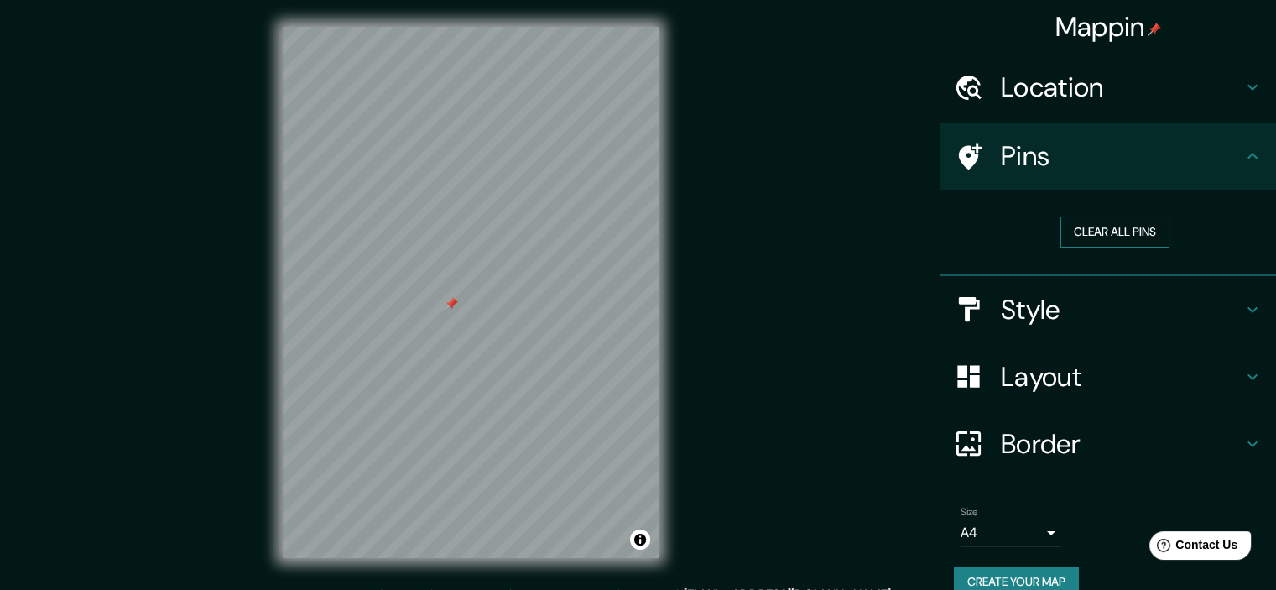
click at [1090, 222] on button "Clear all pins" at bounding box center [1115, 231] width 109 height 31
click at [1091, 222] on button "Clear all pins" at bounding box center [1115, 231] width 109 height 31
click at [1067, 305] on h4 "Style" at bounding box center [1122, 310] width 242 height 34
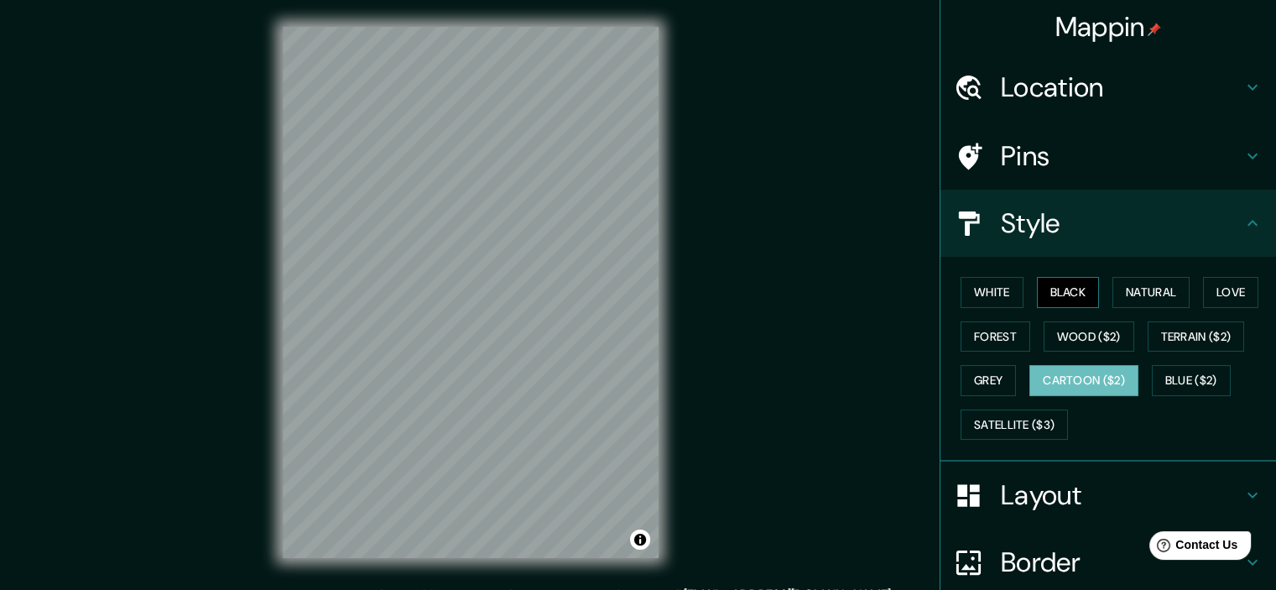
click at [1050, 295] on button "Black" at bounding box center [1068, 292] width 63 height 31
click at [988, 290] on button "White" at bounding box center [992, 292] width 63 height 31
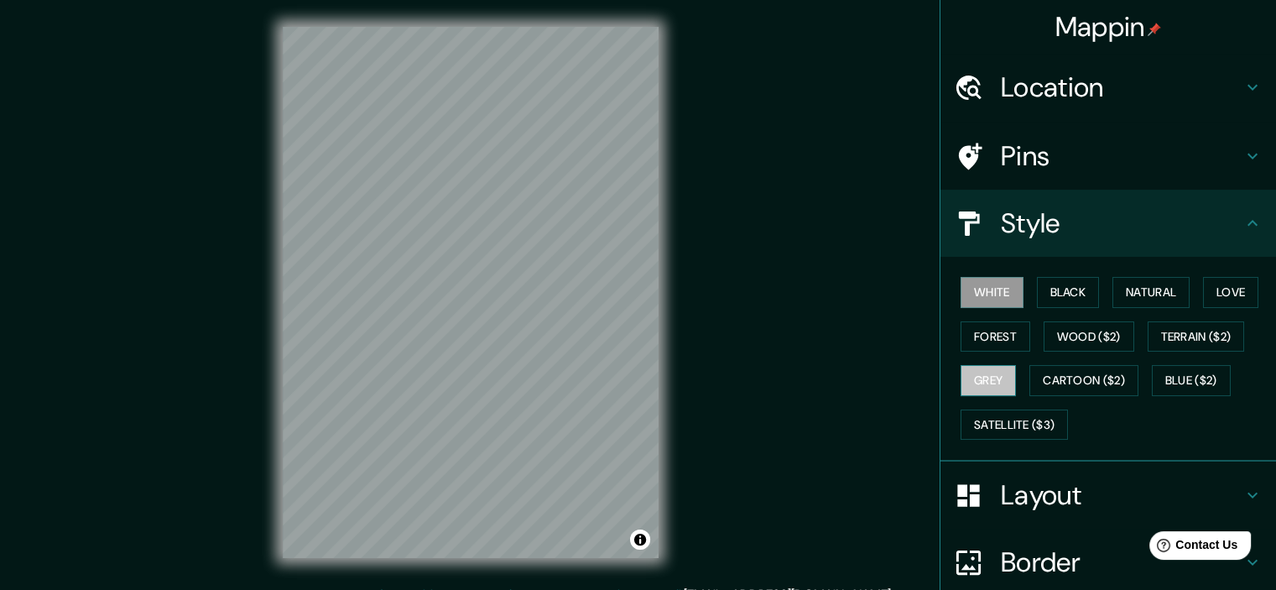
click at [978, 387] on button "Grey" at bounding box center [988, 380] width 55 height 31
click at [992, 425] on button "Satellite ($3)" at bounding box center [1014, 424] width 107 height 31
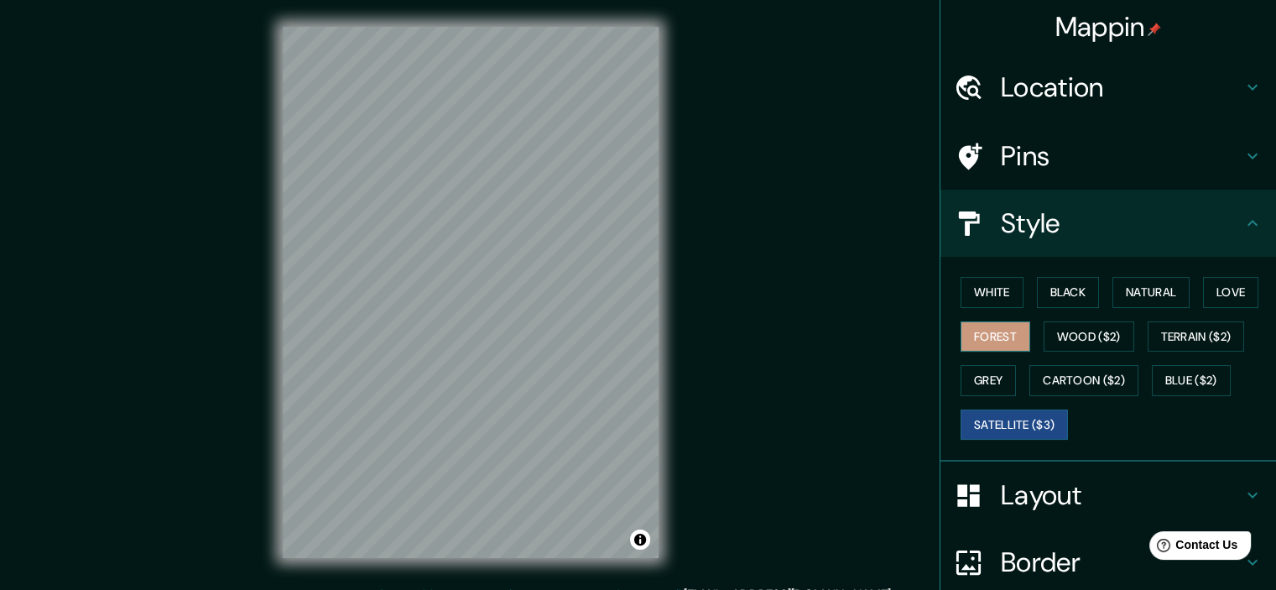
click at [992, 339] on button "Forest" at bounding box center [996, 336] width 70 height 31
click at [1159, 292] on button "Natural" at bounding box center [1151, 292] width 77 height 31
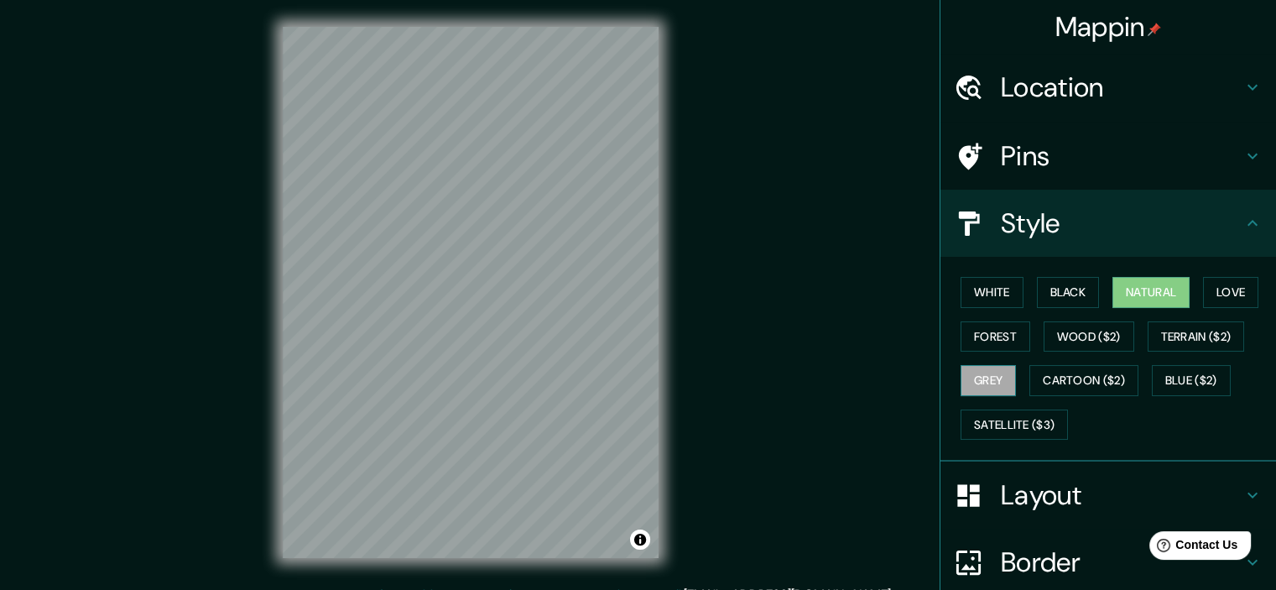
click at [969, 377] on button "Grey" at bounding box center [988, 380] width 55 height 31
click at [1046, 379] on button "Cartoon ($2)" at bounding box center [1084, 380] width 109 height 31
click at [1150, 296] on button "Natural" at bounding box center [1151, 292] width 77 height 31
click at [997, 301] on button "White" at bounding box center [992, 292] width 63 height 31
click at [987, 373] on button "Grey" at bounding box center [988, 380] width 55 height 31
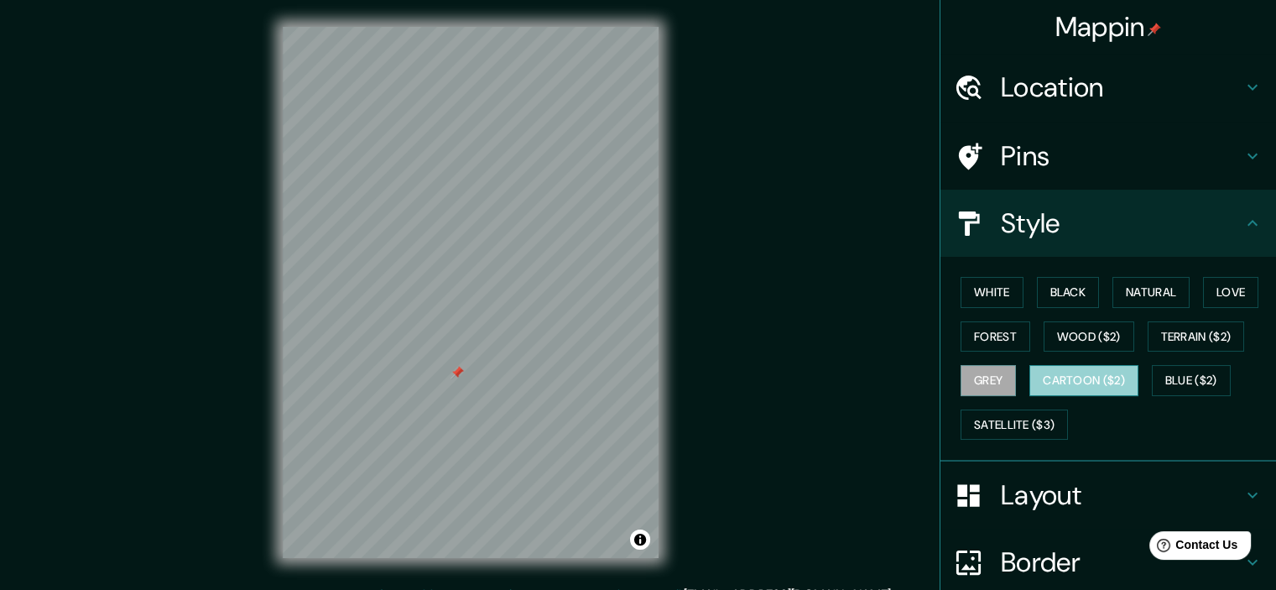
click at [1064, 381] on button "Cartoon ($2)" at bounding box center [1084, 380] width 109 height 31
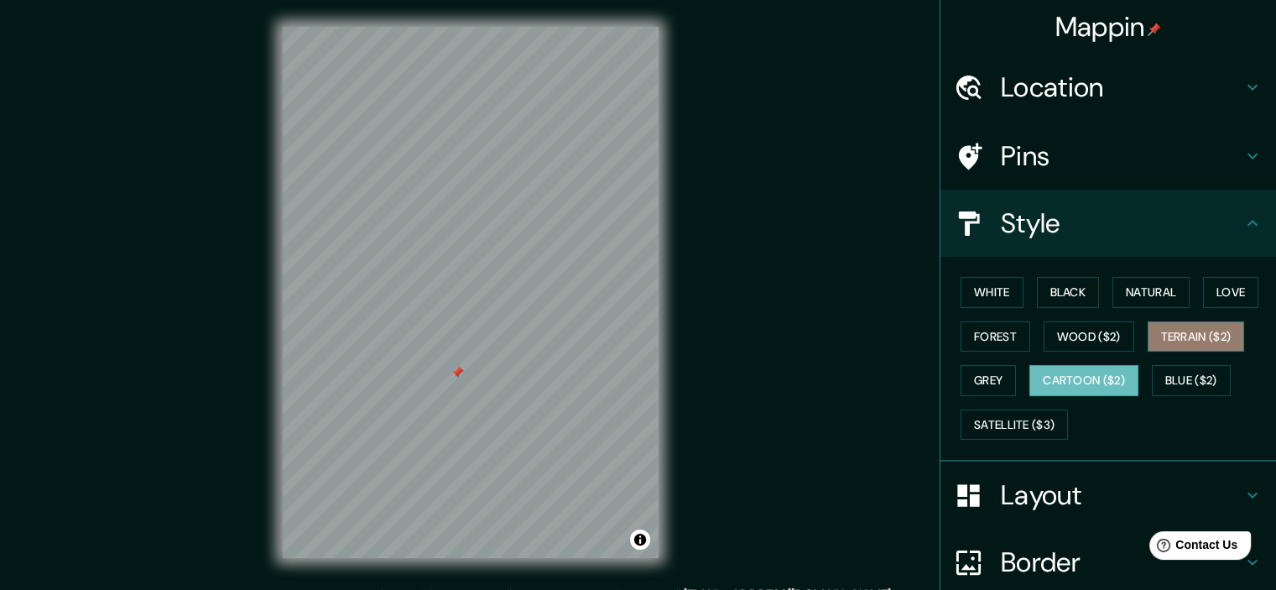
click at [1165, 349] on button "Terrain ($2)" at bounding box center [1196, 336] width 97 height 31
